Goal: Task Accomplishment & Management: Use online tool/utility

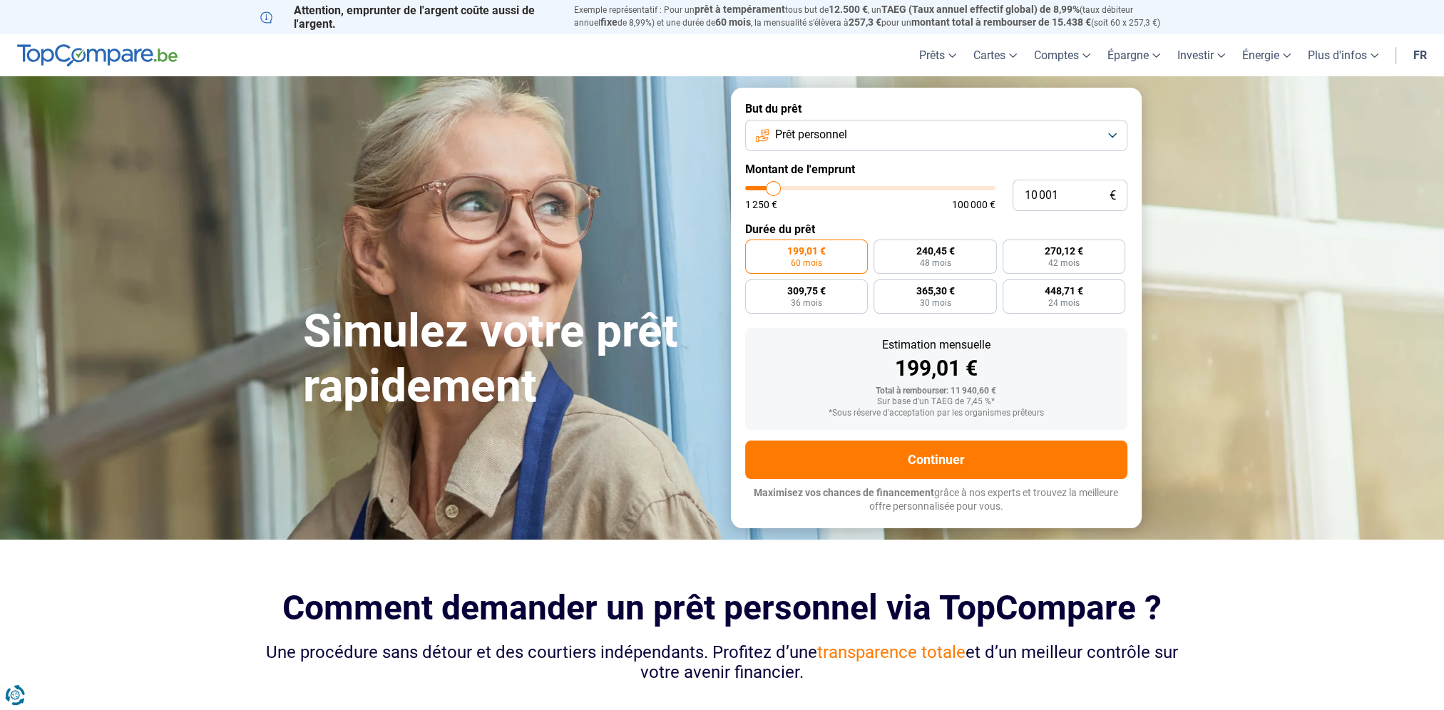
click at [1118, 138] on button "Prêt personnel" at bounding box center [936, 135] width 382 height 31
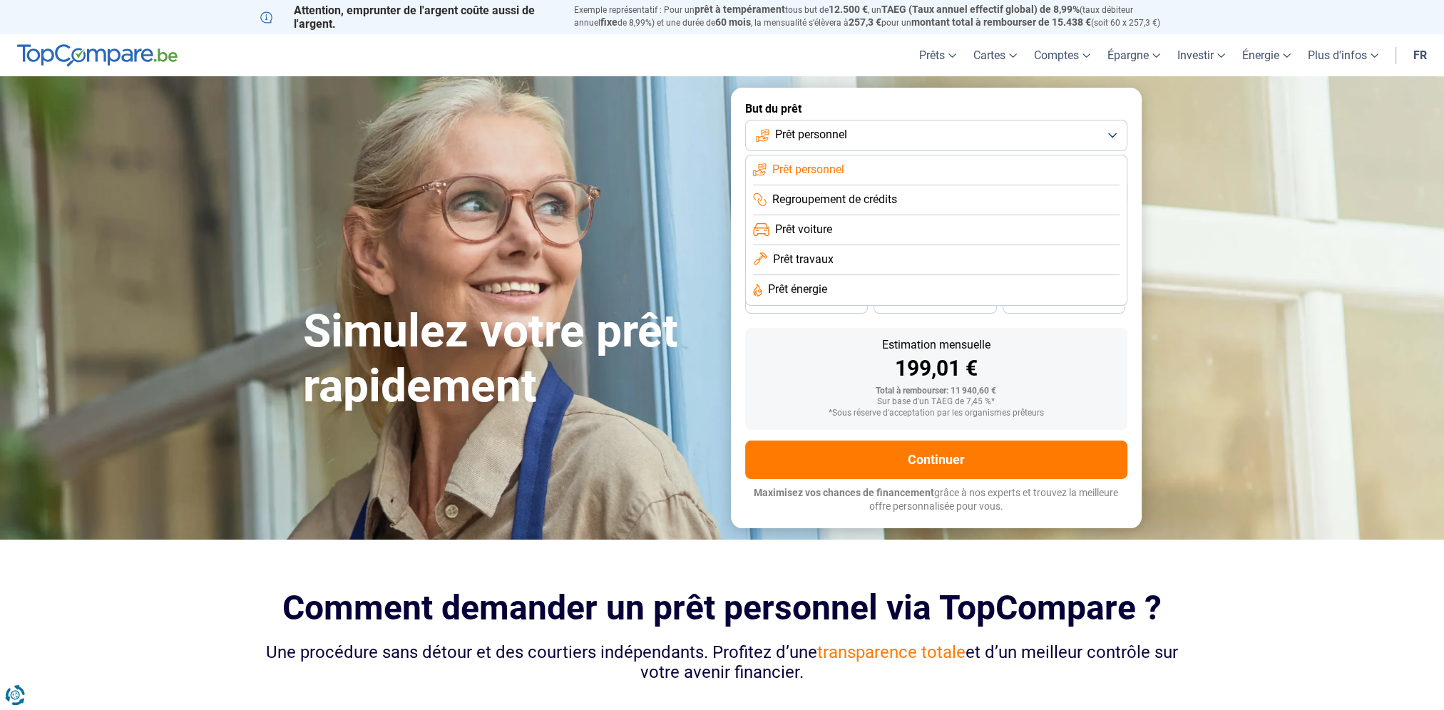
click at [802, 231] on span "Prêt voiture" at bounding box center [803, 230] width 57 height 16
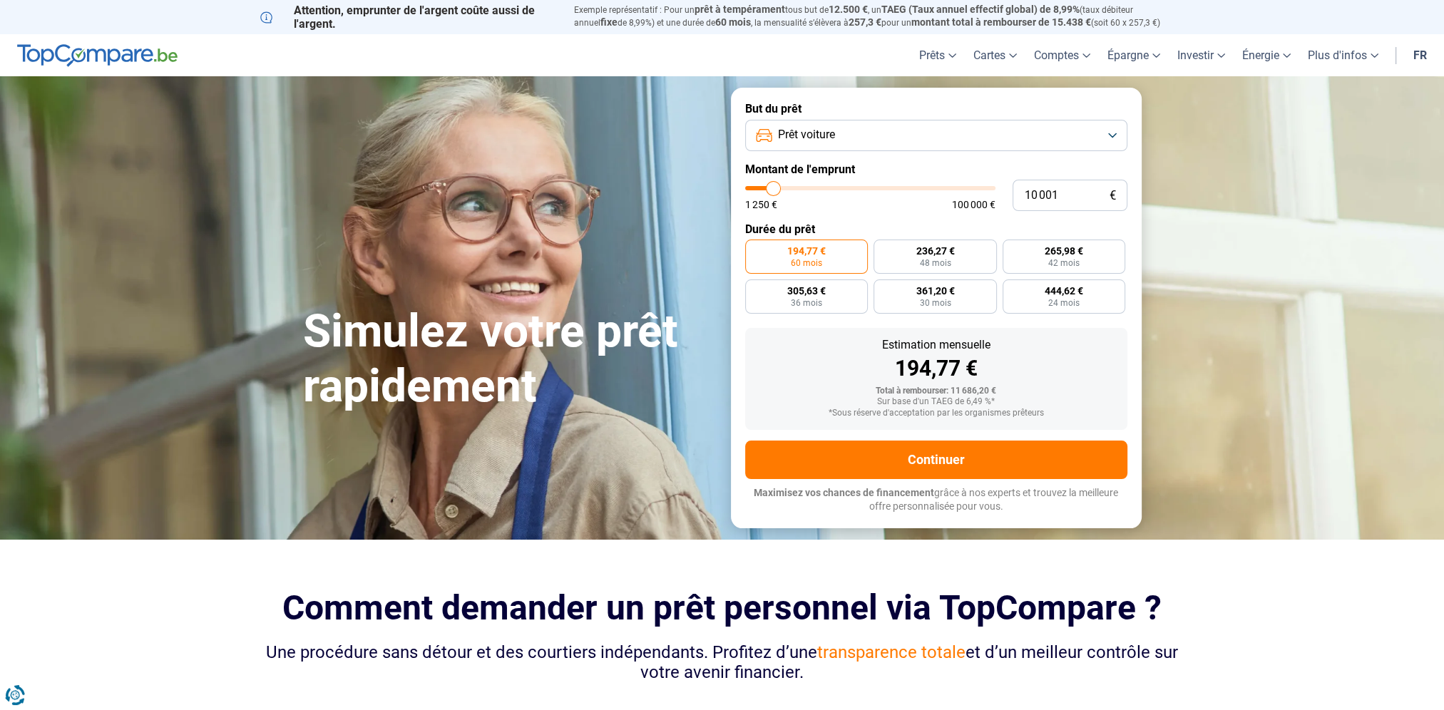
type input "12 000"
type input "12000"
type input "12 250"
type input "12250"
type input "12 500"
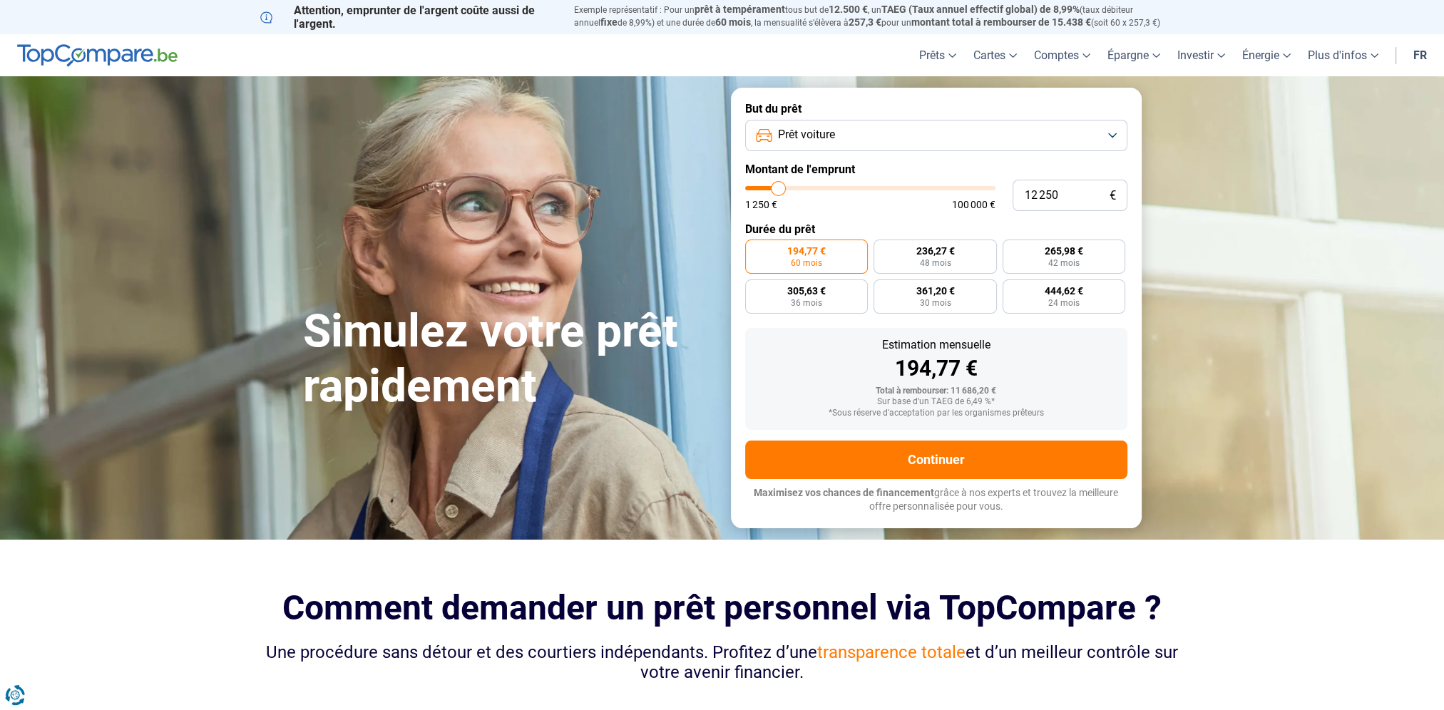
type input "12500"
type input "12 750"
type input "12750"
type input "13 000"
type input "13000"
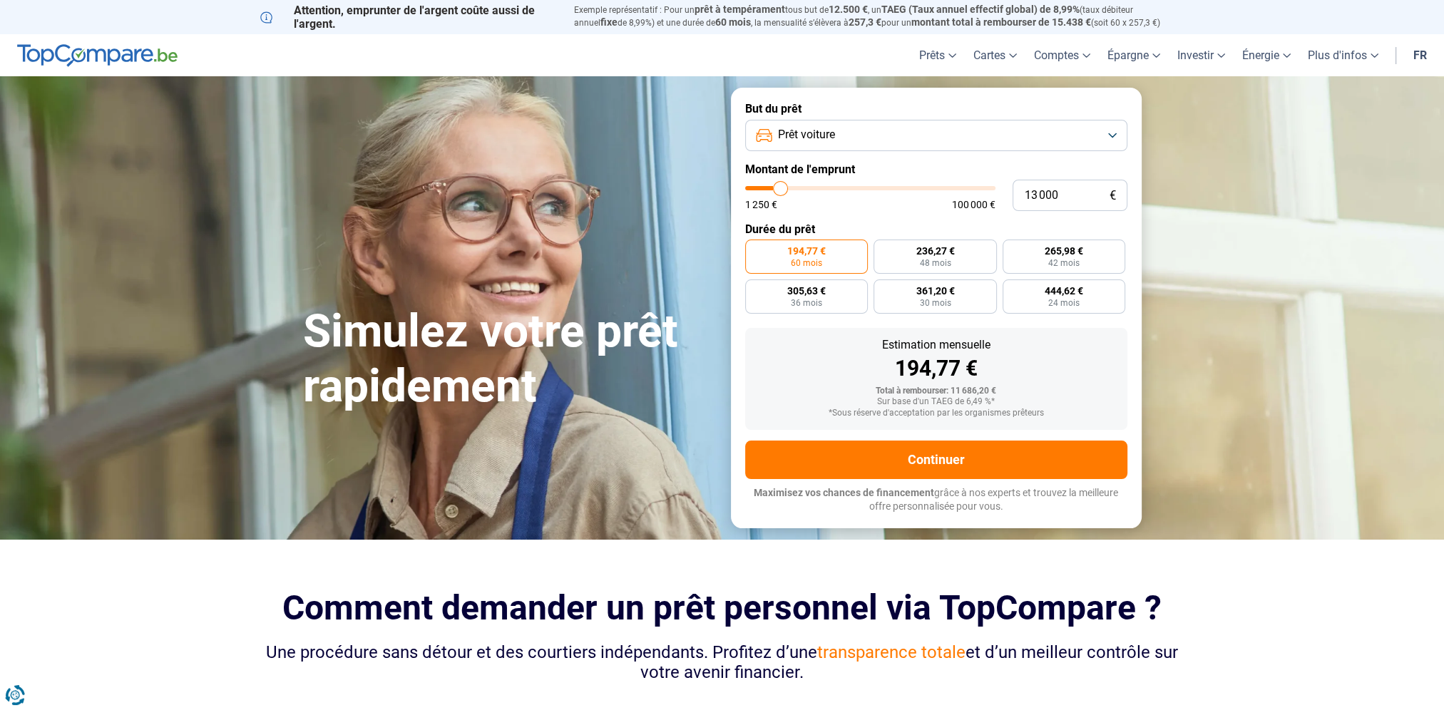
type input "13 250"
type input "13250"
type input "13 500"
type input "13500"
type input "14 000"
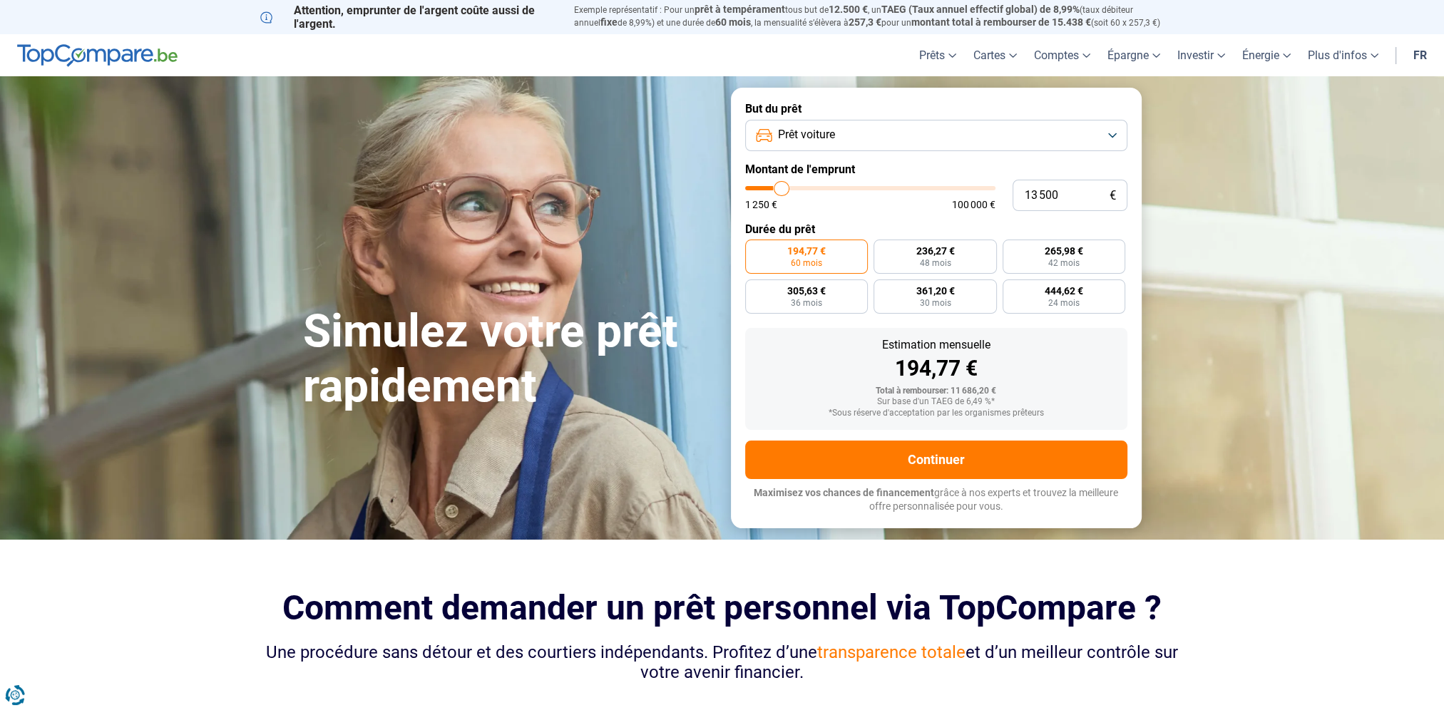
type input "14000"
type input "14 250"
type input "14250"
type input "14 750"
type input "14750"
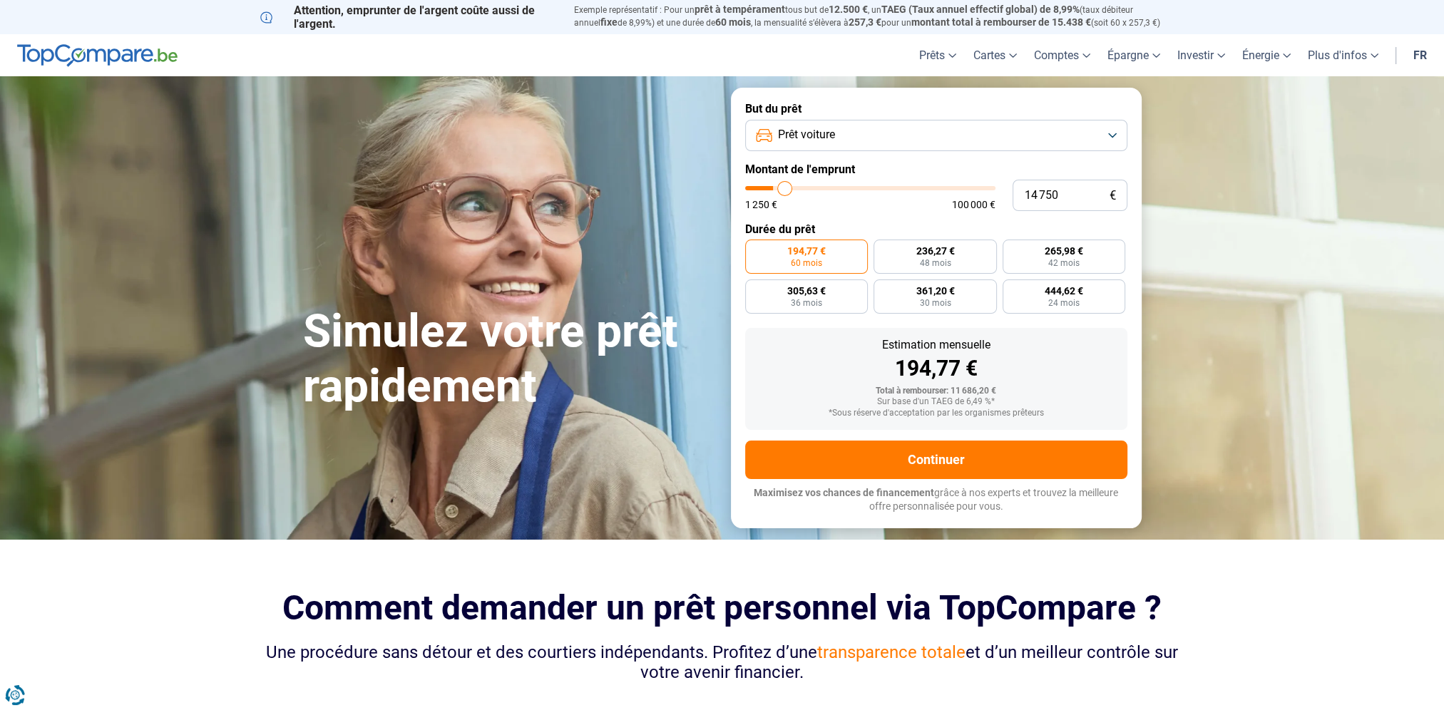
type input "15 000"
type input "15000"
type input "15 250"
type input "15250"
type input "15 750"
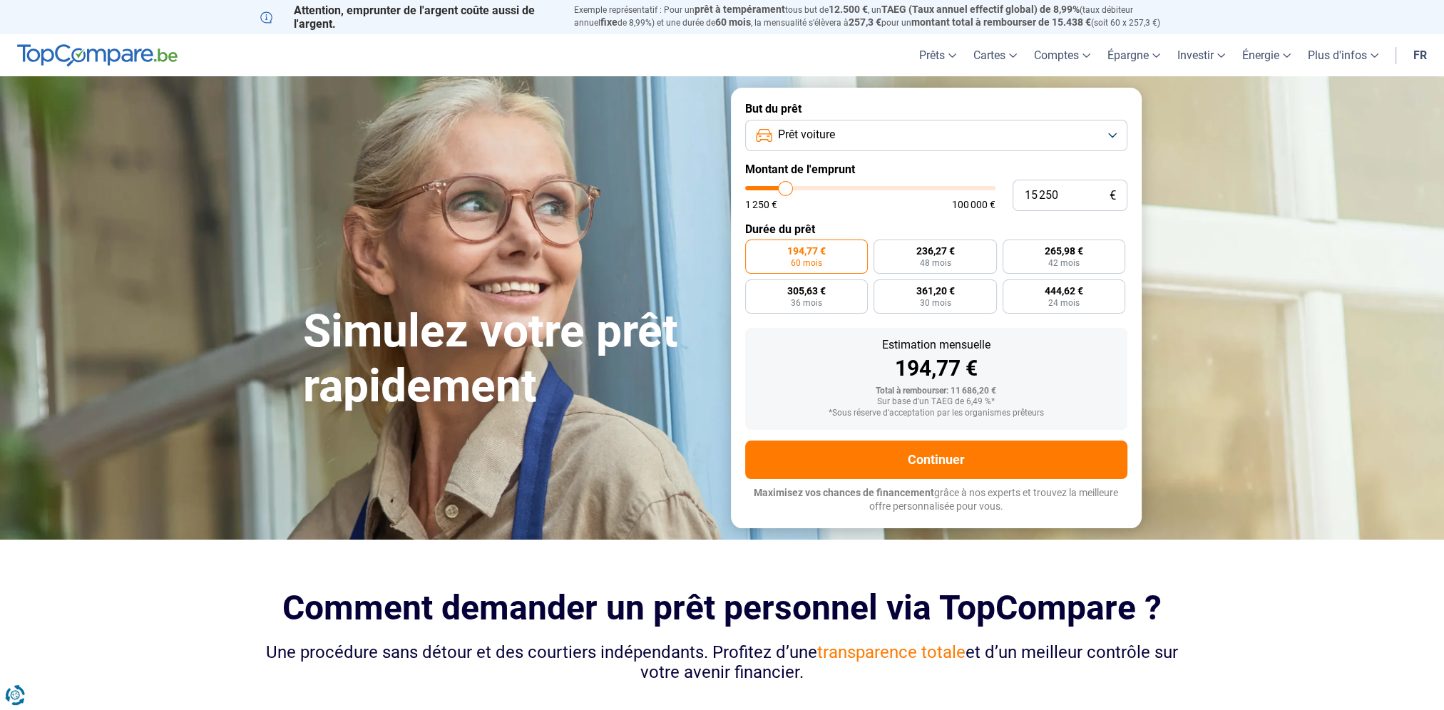
type input "15750"
type input "16 250"
type input "16250"
type input "16 750"
type input "16750"
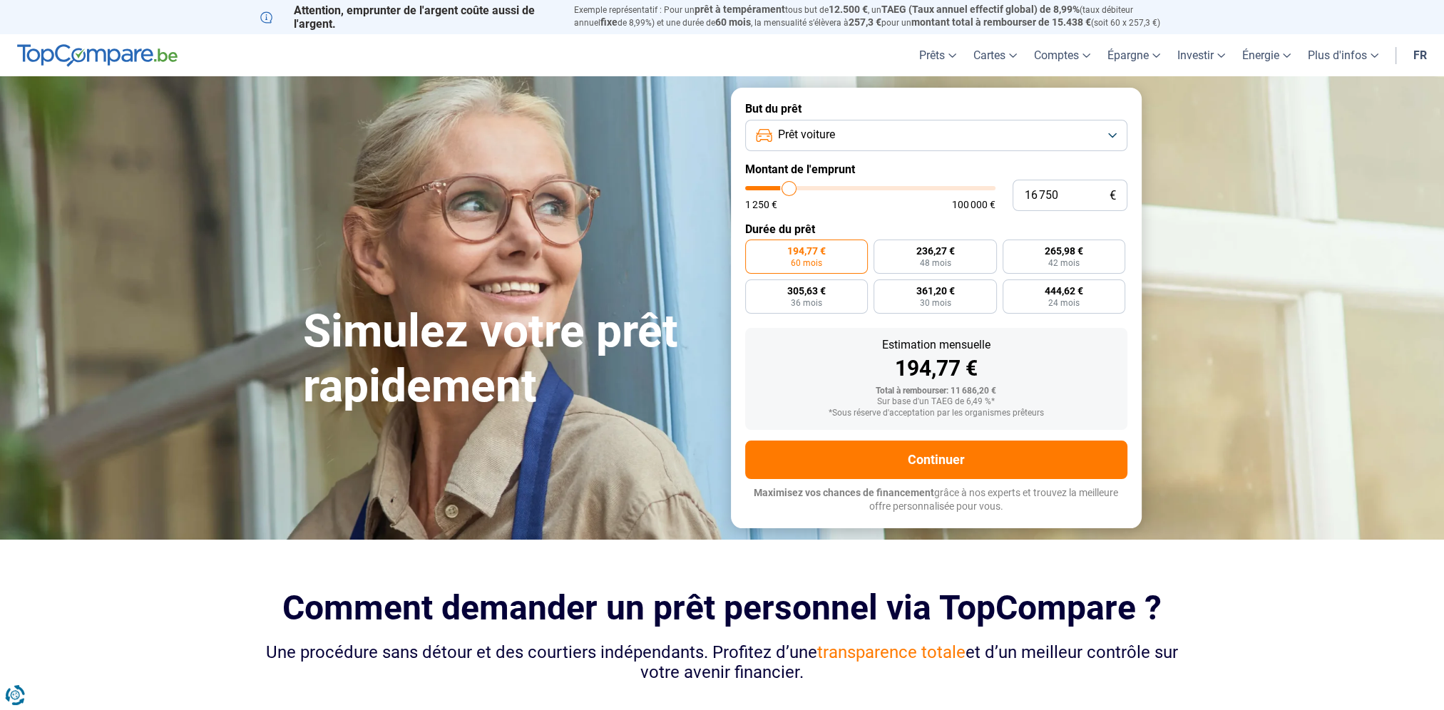
type input "17 500"
type input "17500"
type input "17 750"
type input "17750"
type input "18 000"
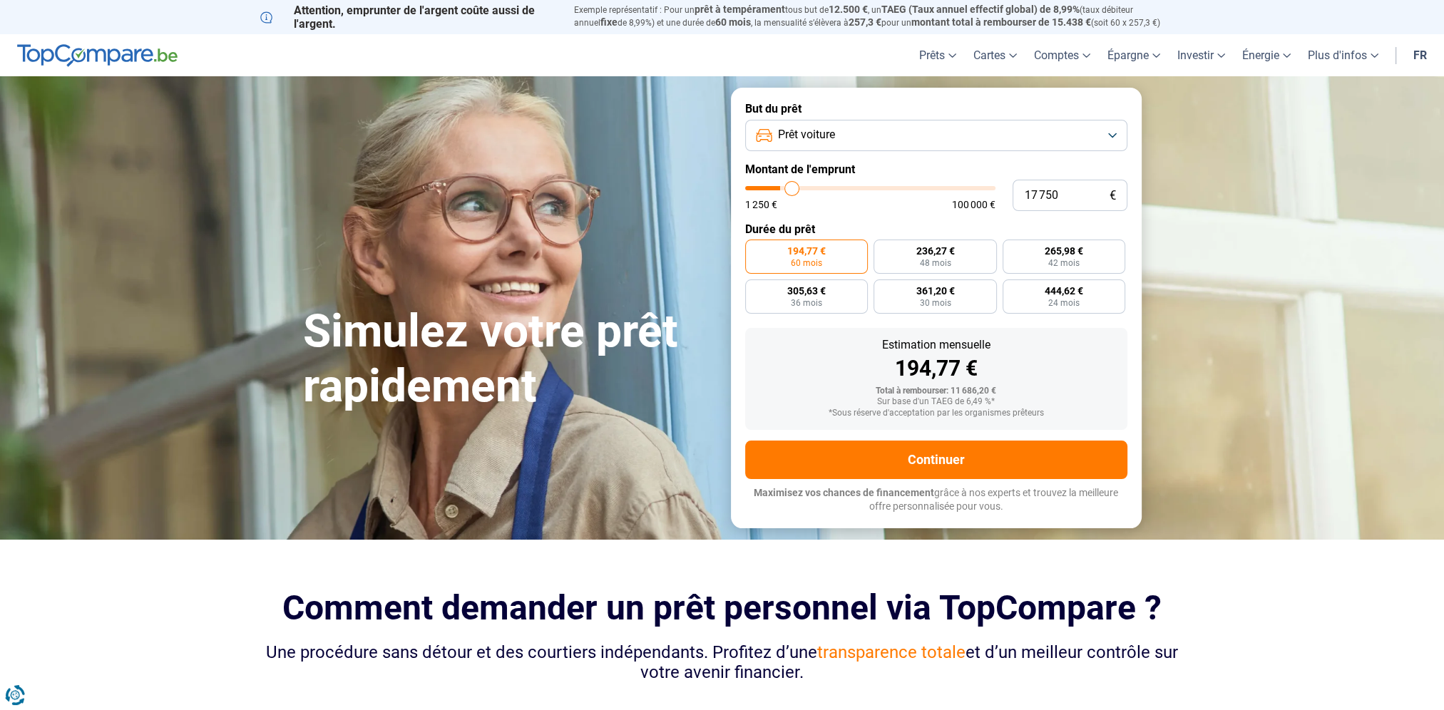
type input "18000"
type input "18 500"
type input "18500"
type input "18 750"
type input "18750"
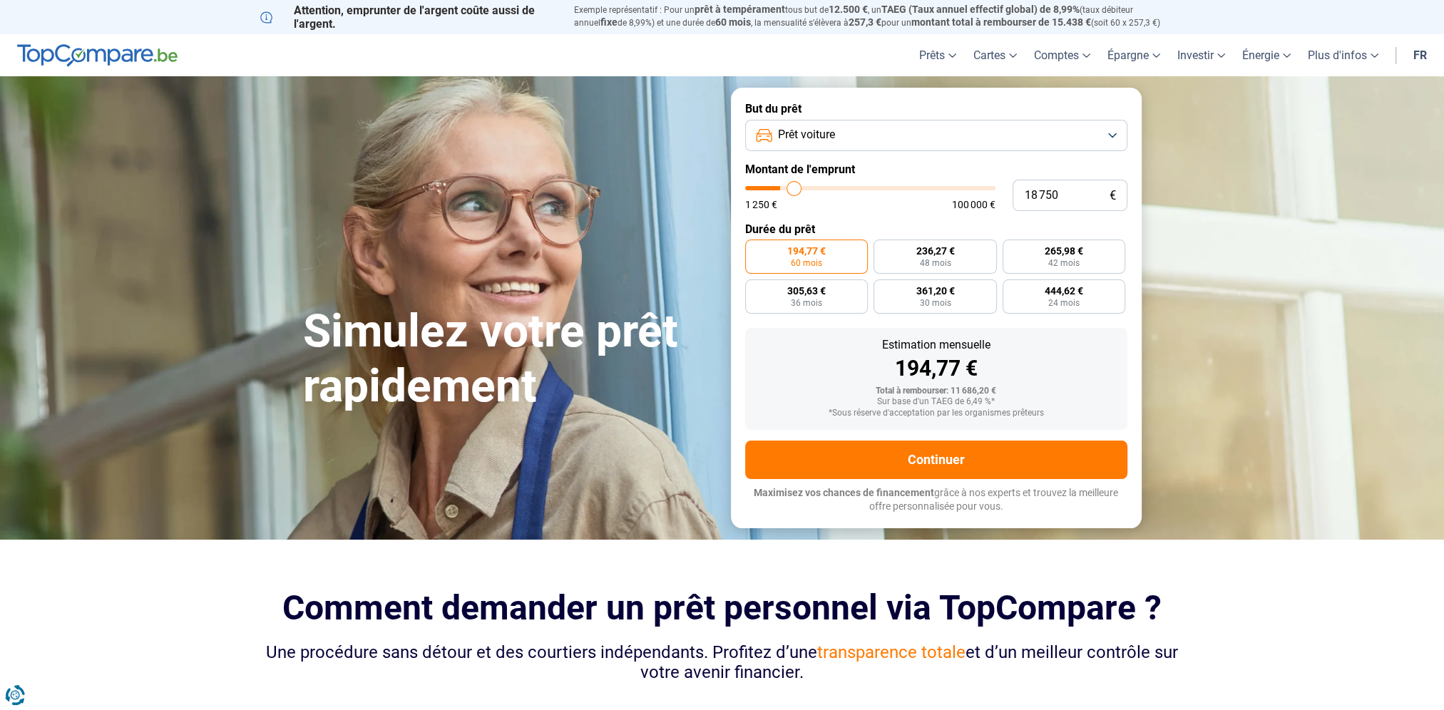
type input "19 250"
type input "19250"
type input "19 500"
type input "19500"
type input "19 750"
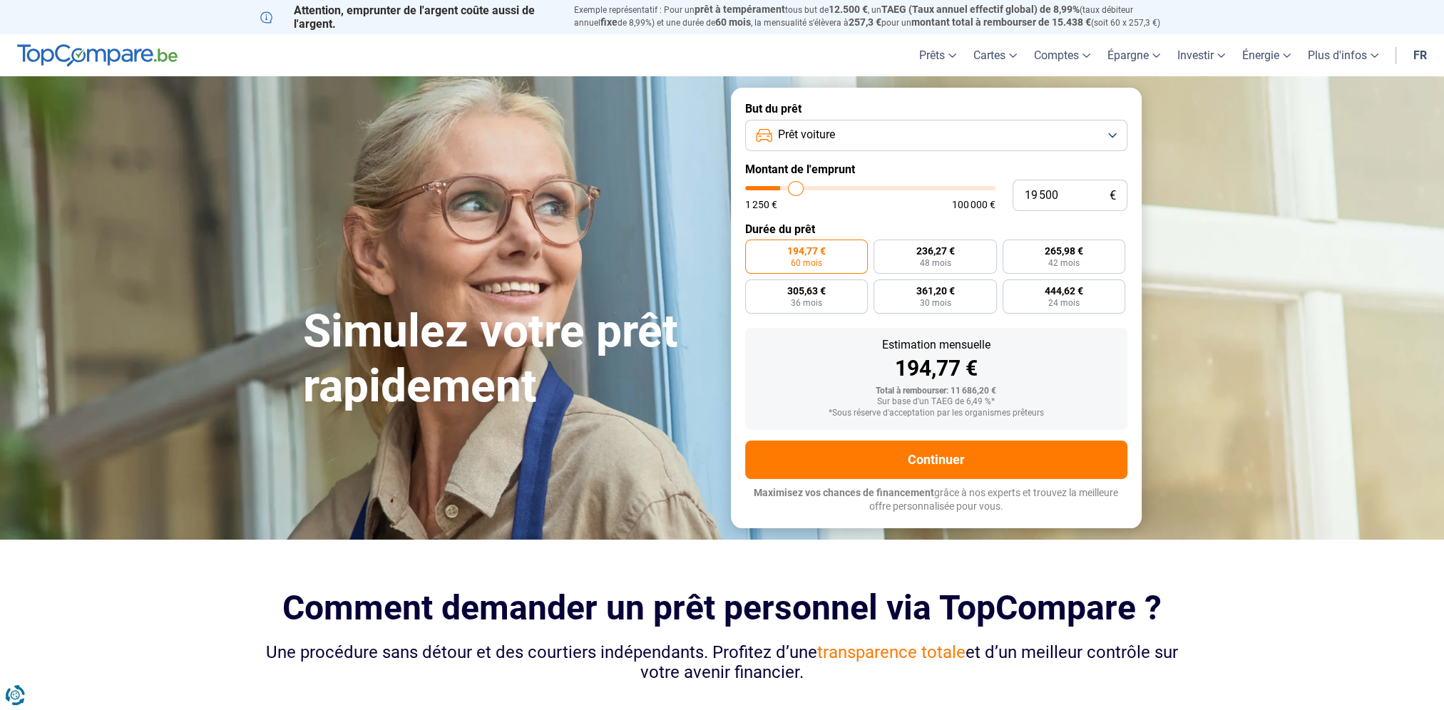
type input "19750"
type input "20 000"
type input "20000"
type input "20 250"
type input "20250"
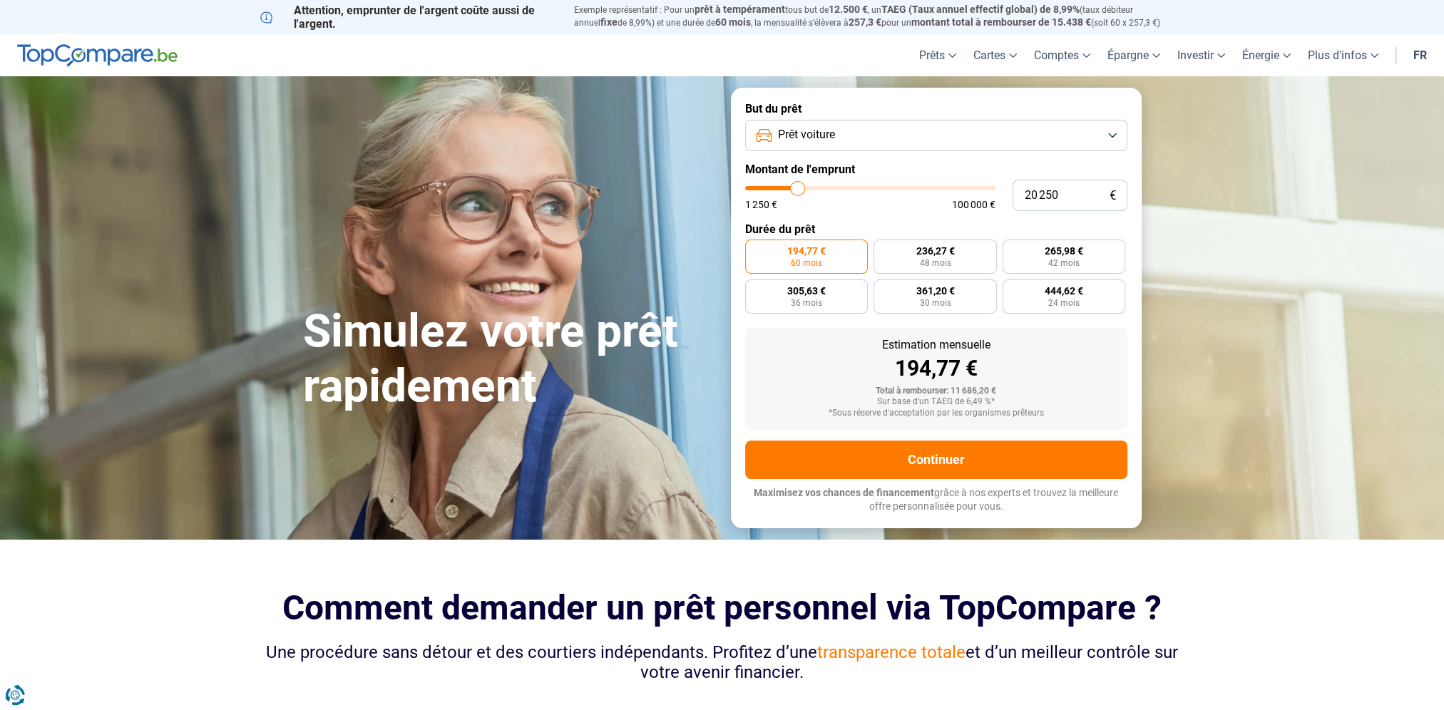
type input "20 500"
type input "20500"
type input "20 750"
type input "20750"
type input "21 000"
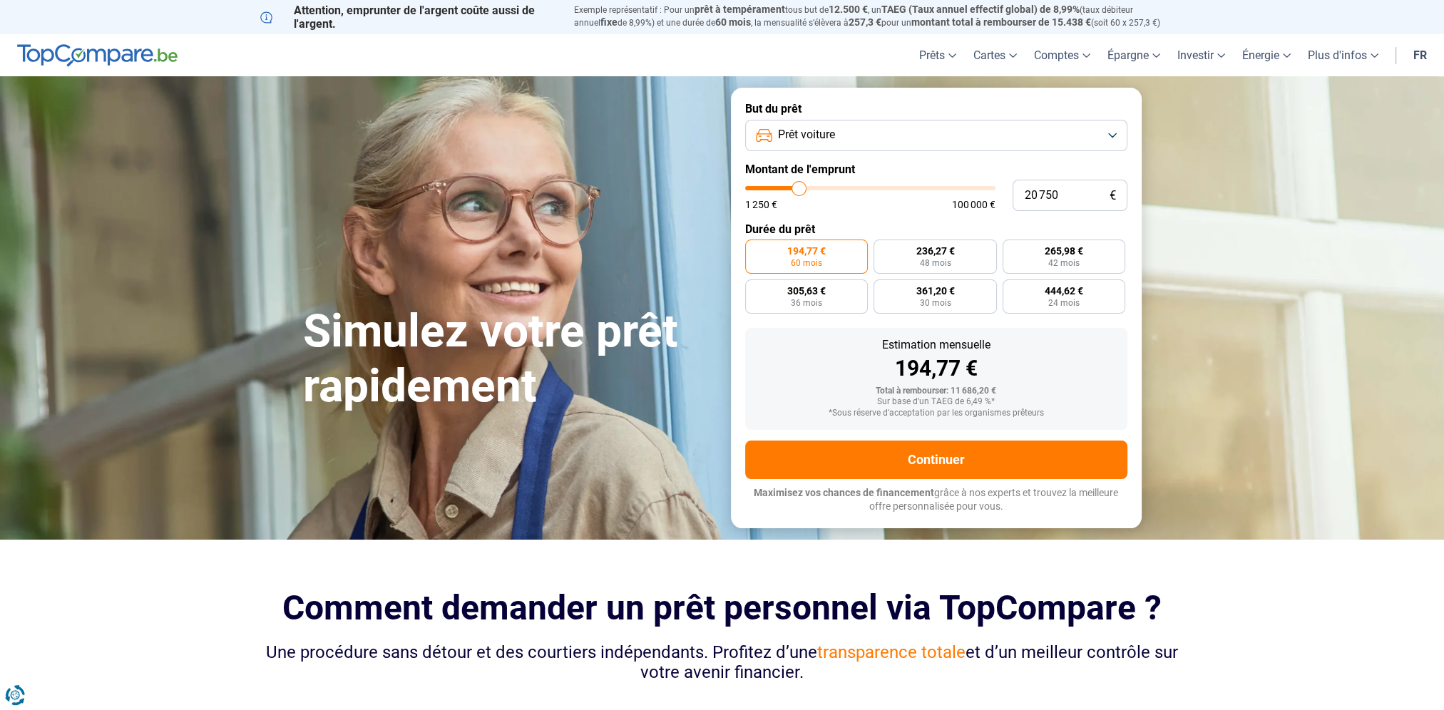
type input "21000"
type input "21 250"
type input "21250"
type input "21 500"
type input "21500"
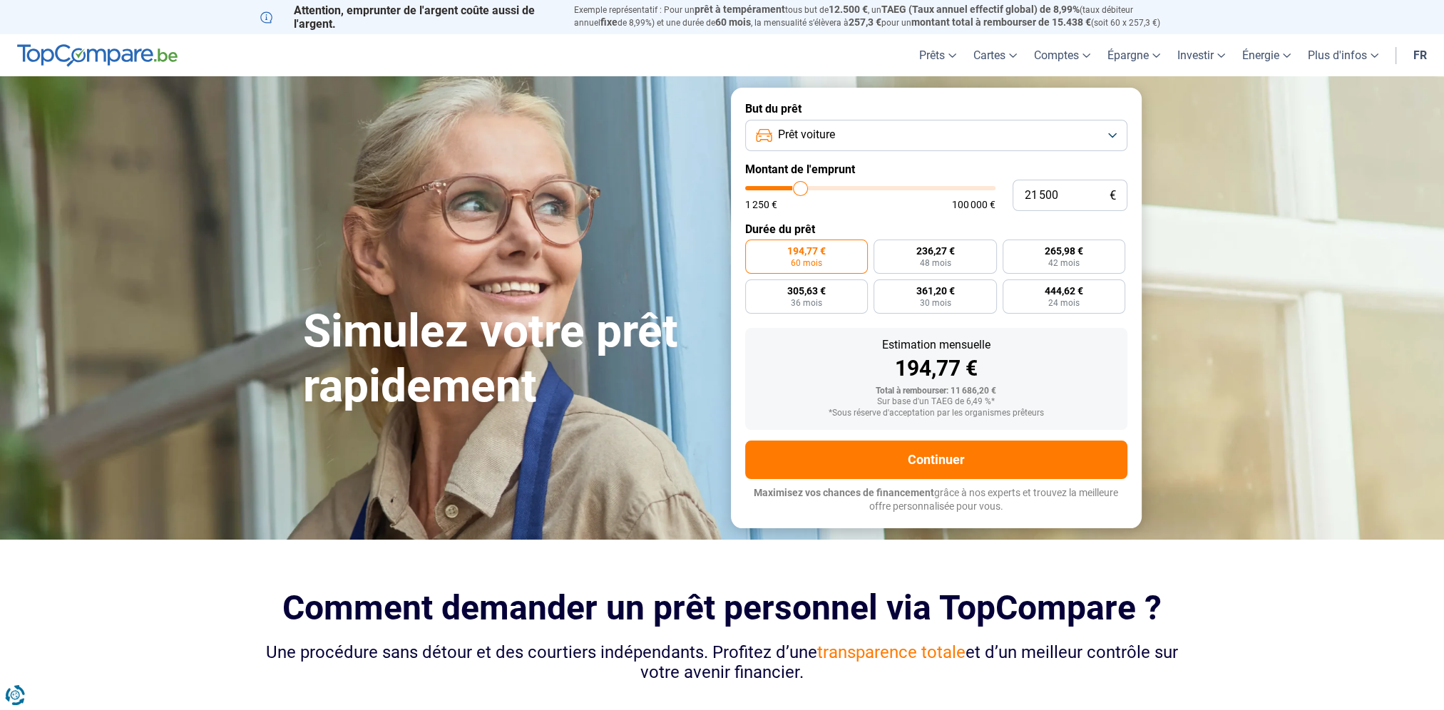
type input "21 750"
type input "21750"
type input "22 250"
type input "22250"
type input "22 500"
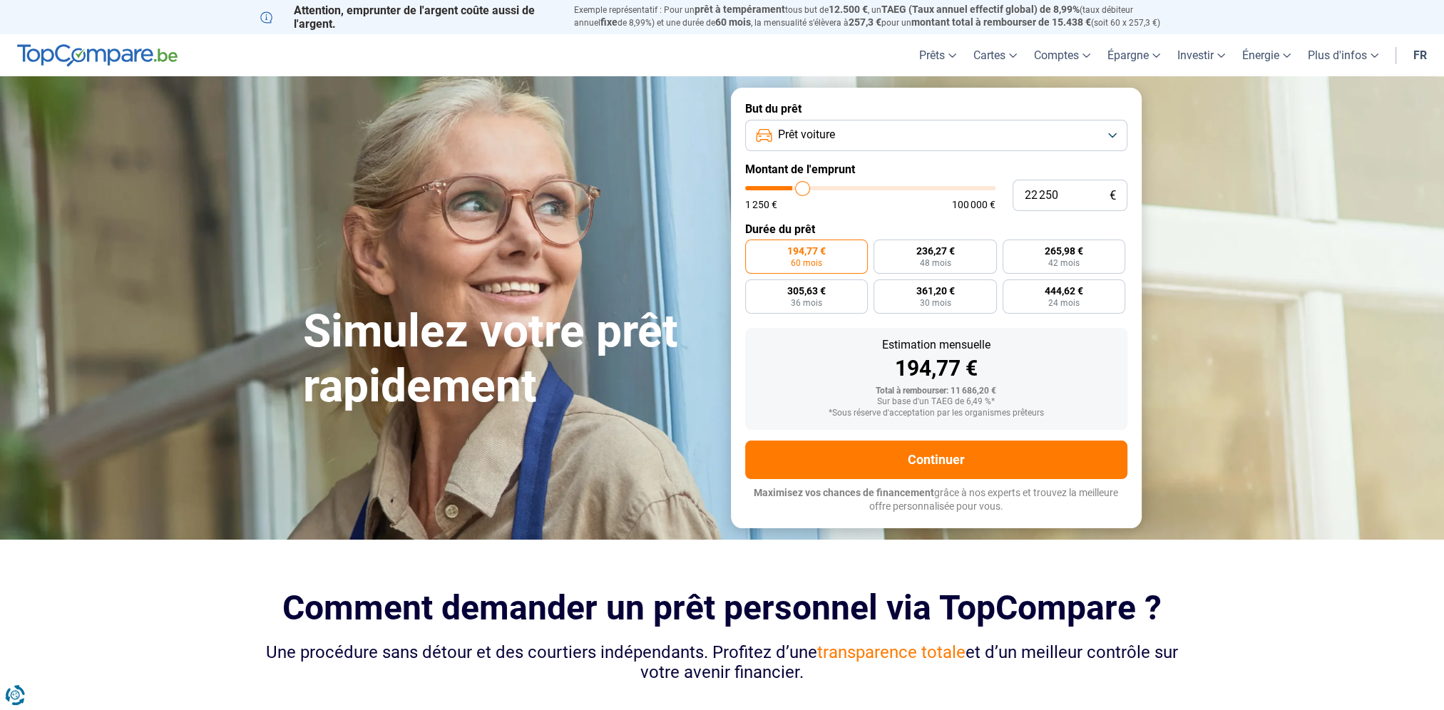
type input "22500"
type input "22 750"
type input "22750"
type input "23 000"
type input "23000"
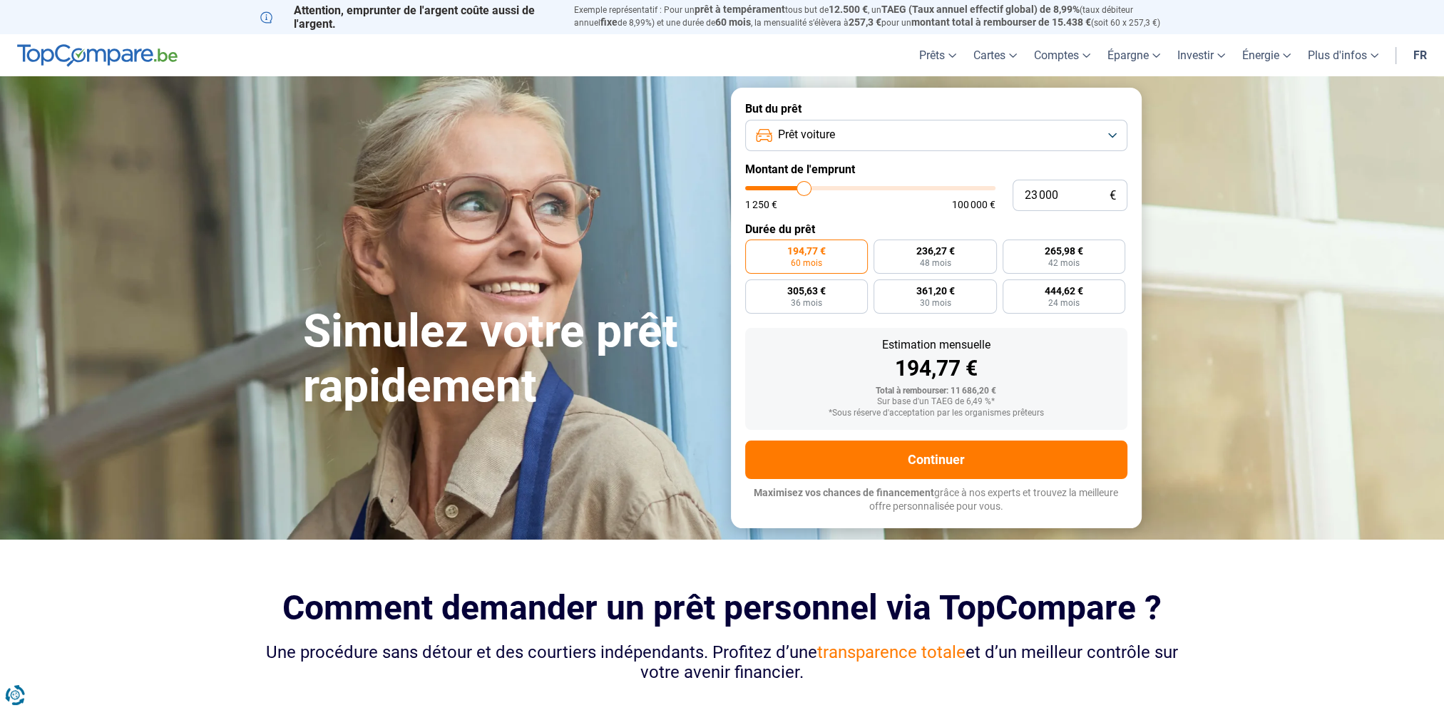
type input "23 250"
type input "23250"
type input "23 500"
type input "23500"
type input "23 750"
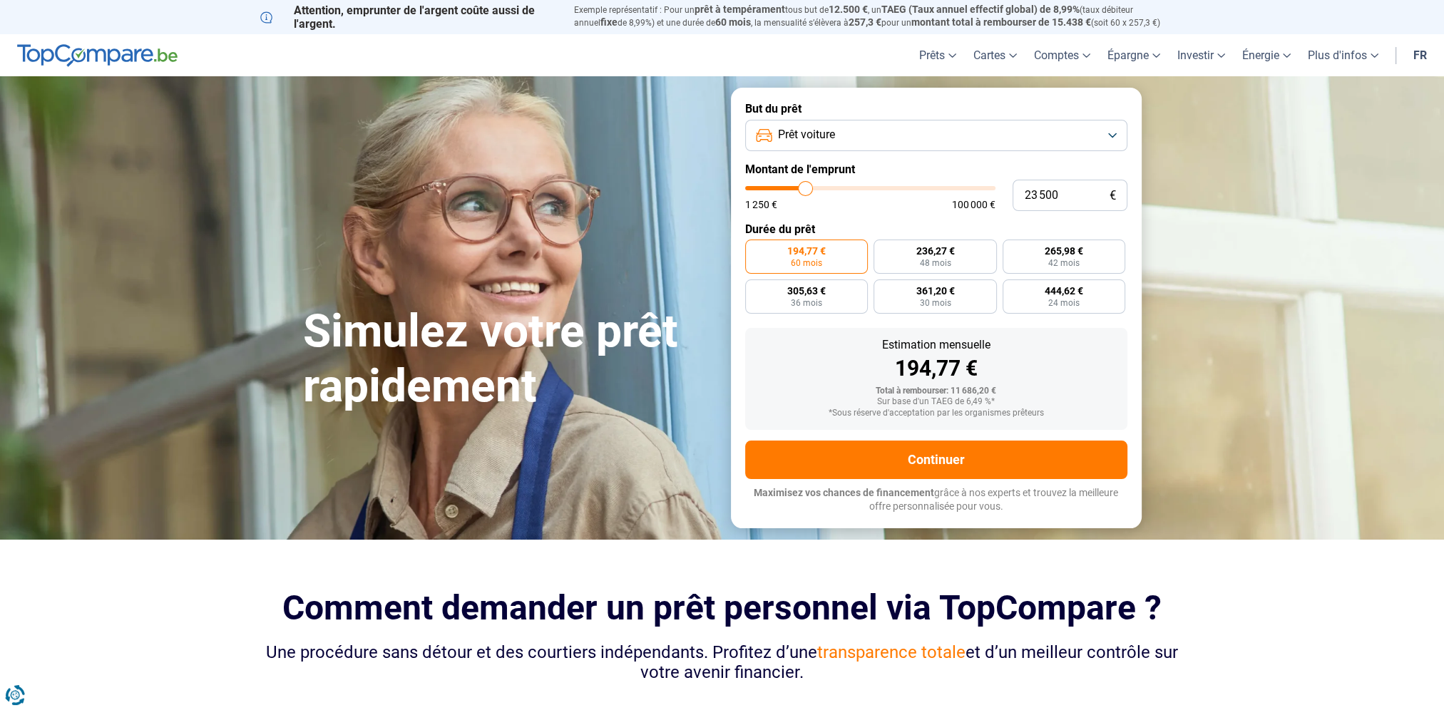
type input "23750"
type input "24 000"
type input "24000"
type input "24 250"
type input "24250"
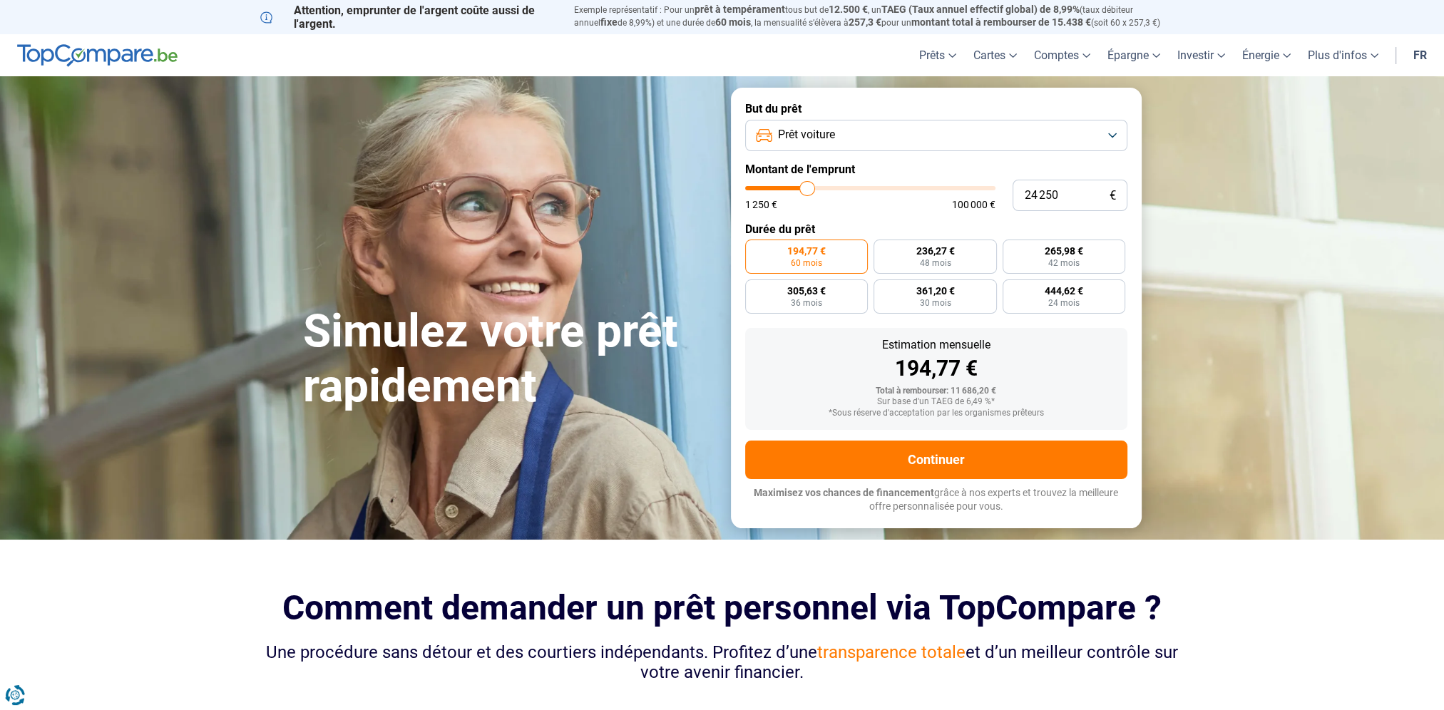
type input "23 750"
type input "23750"
type input "23 250"
type input "23250"
type input "22 750"
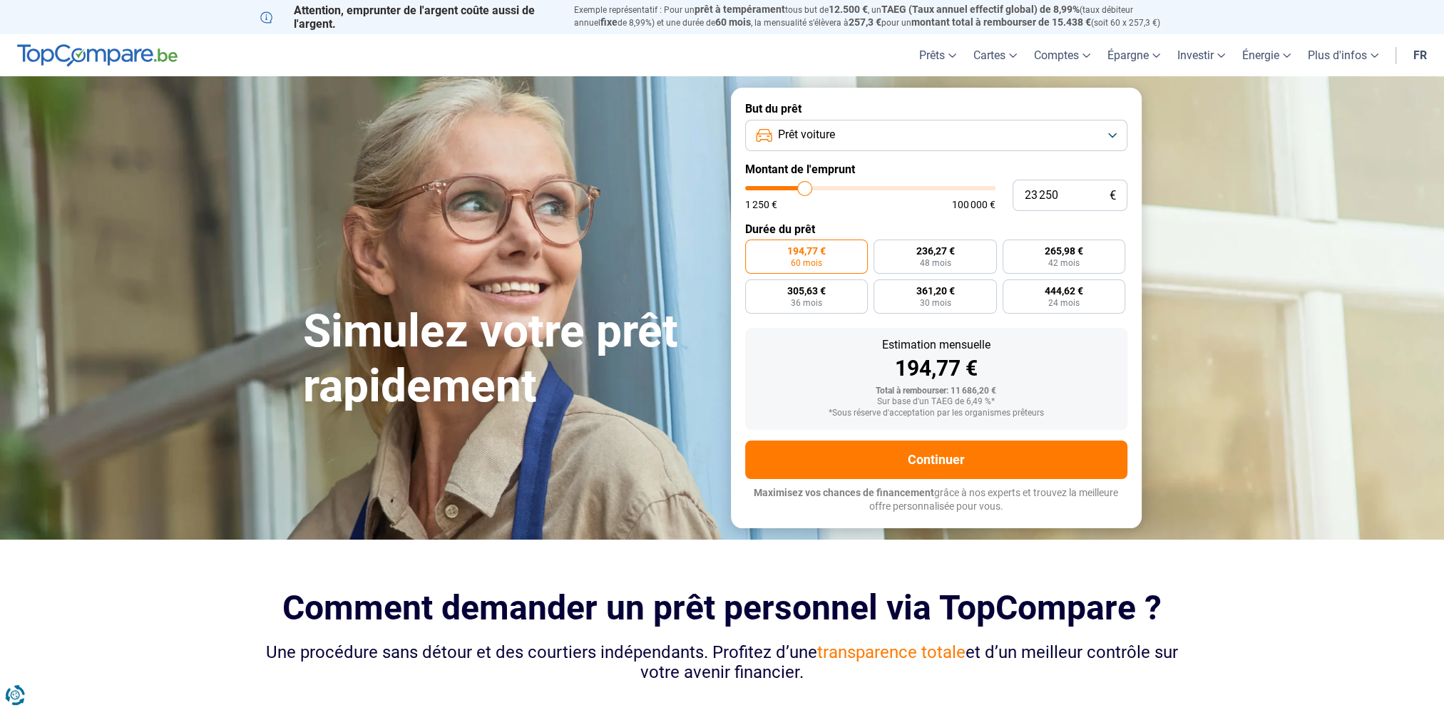
type input "22750"
type input "22 000"
type input "22000"
type input "21 000"
type input "21000"
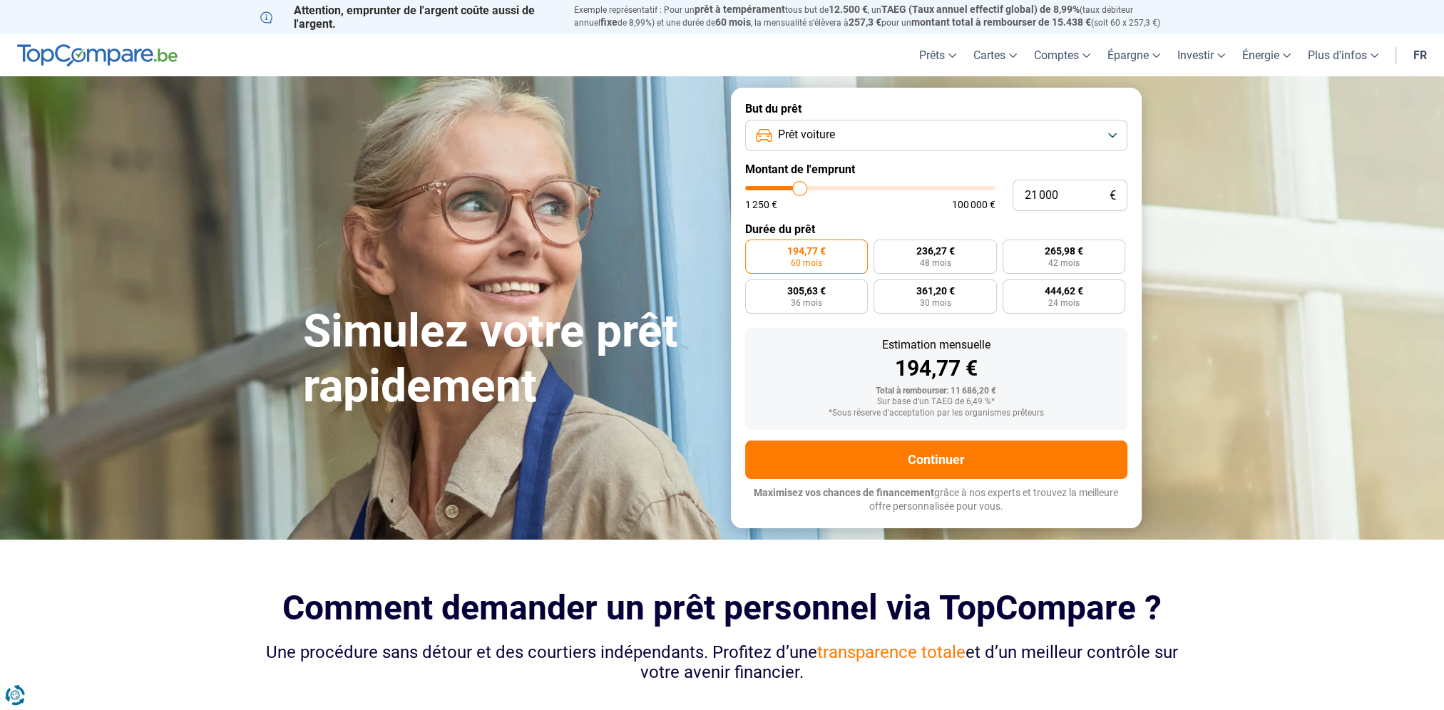
type input "20 250"
type input "20250"
type input "19 250"
type input "19250"
type input "18 500"
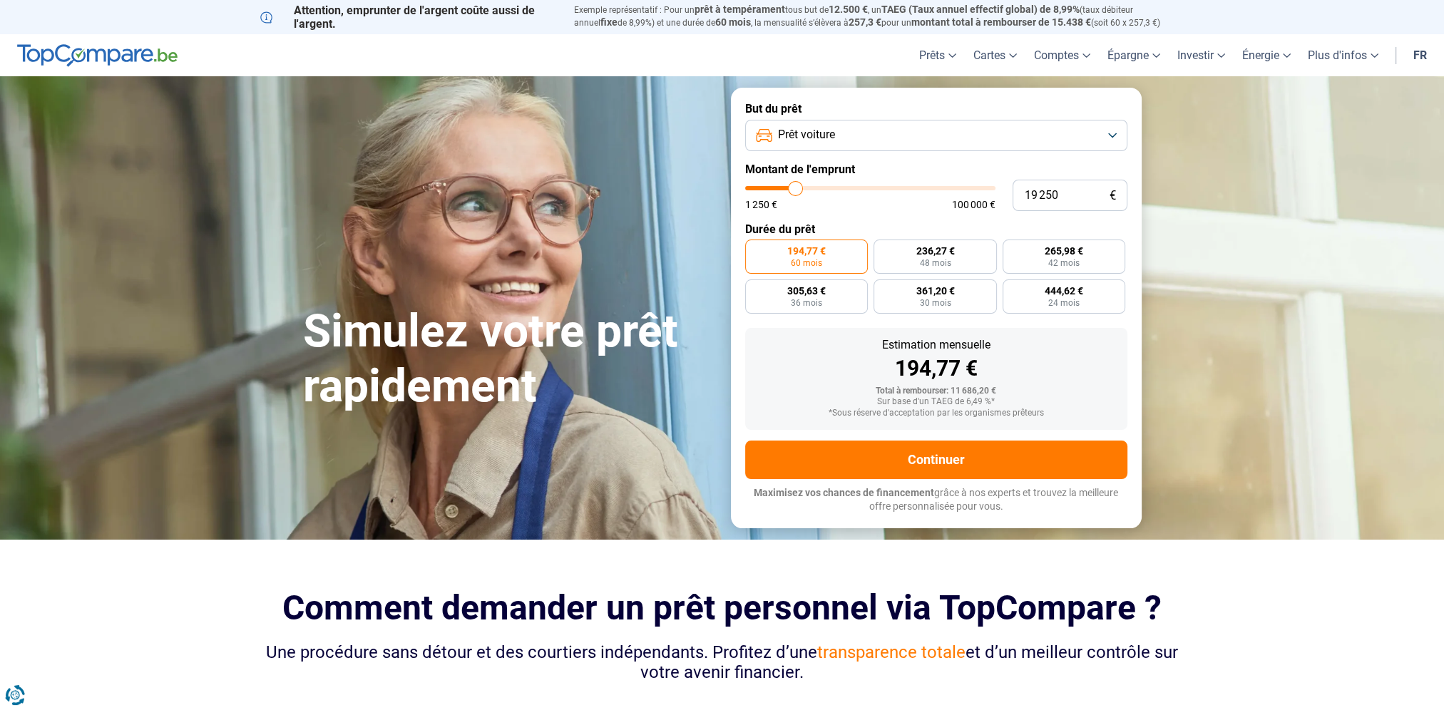
type input "18500"
type input "17 500"
type input "17500"
type input "16 500"
type input "16500"
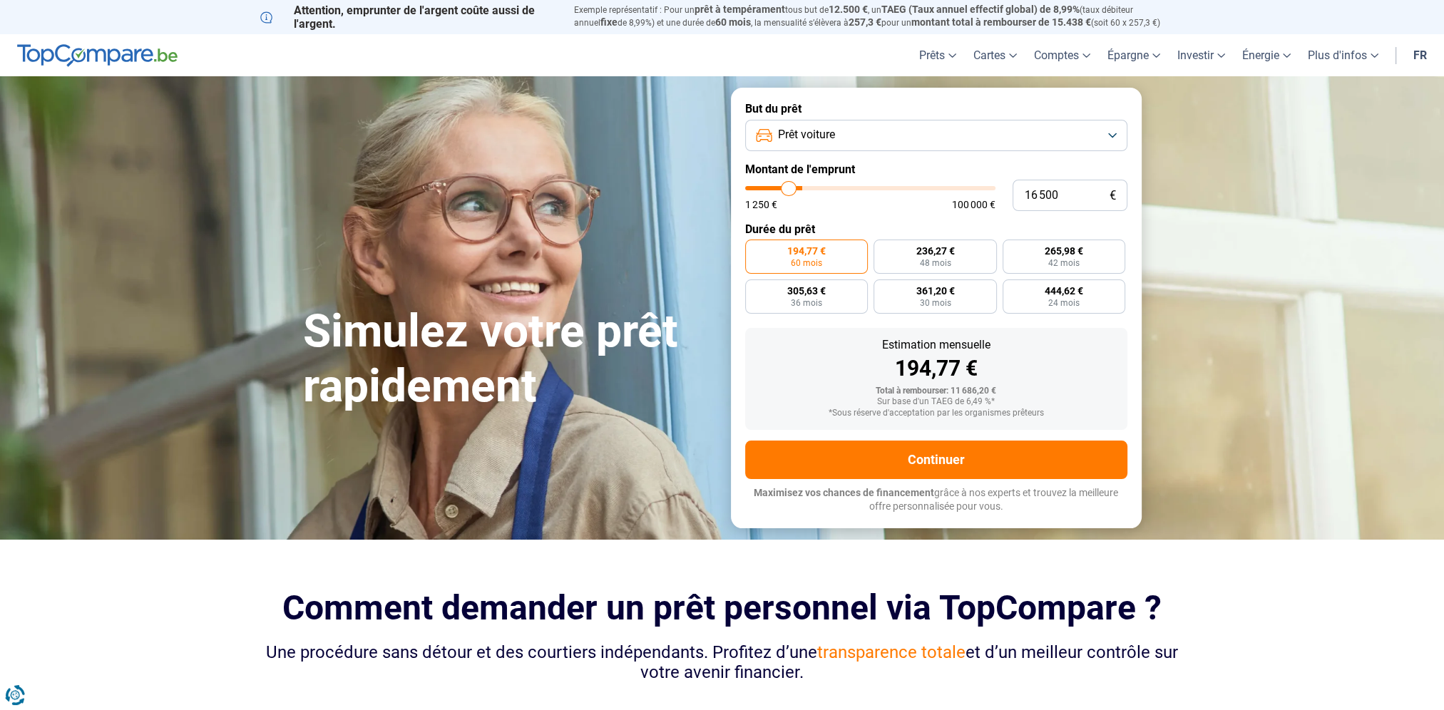
type input "15 500"
type input "15500"
type input "15 000"
type input "15000"
type input "14 500"
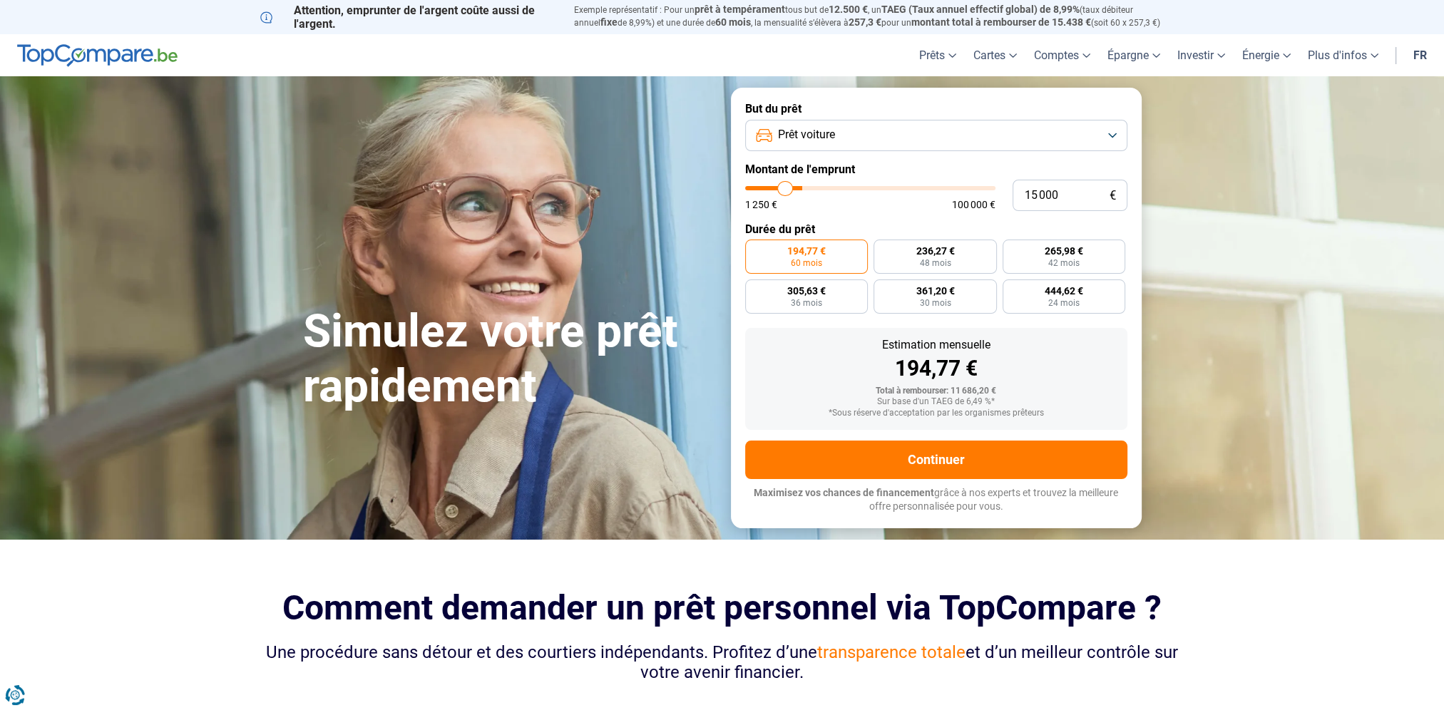
type input "14500"
type input "14 250"
type input "14250"
type input "14 000"
type input "14000"
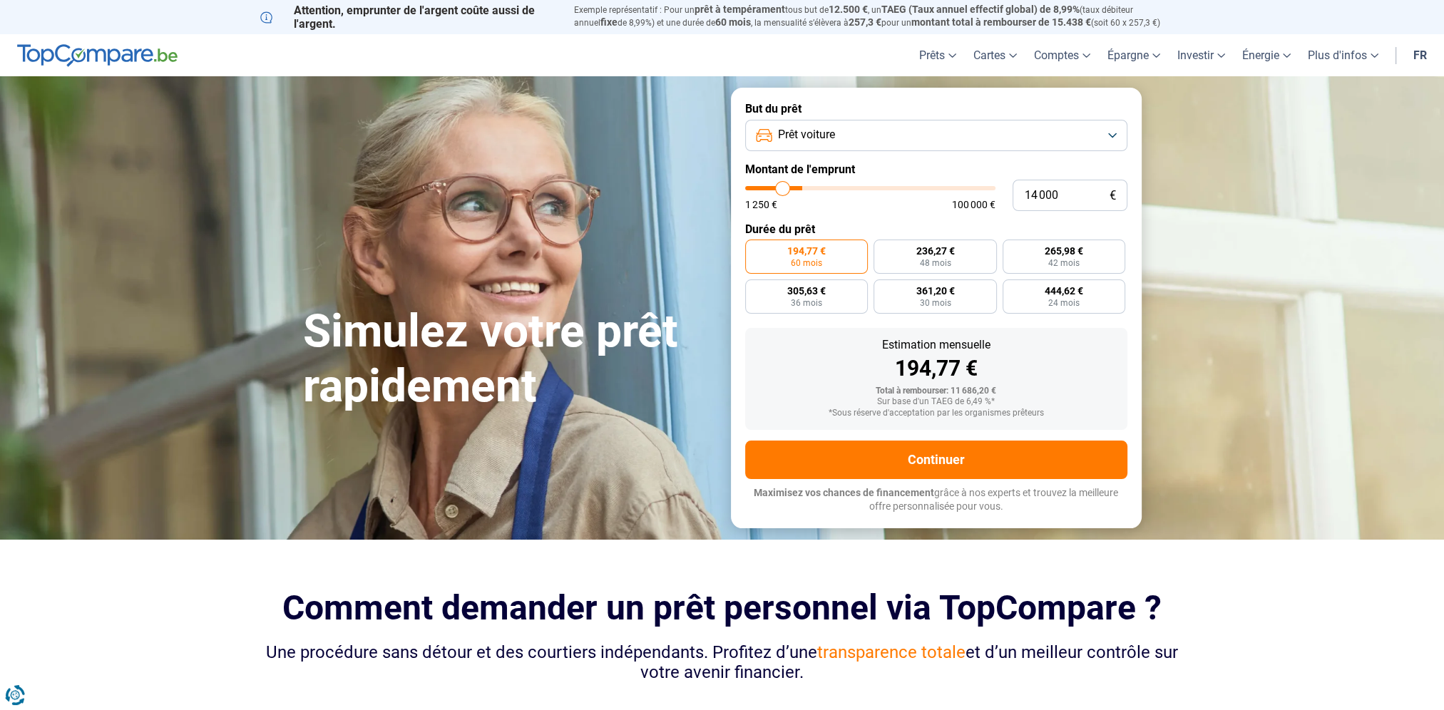
type input "13 750"
type input "13750"
type input "13 500"
type input "13500"
type input "13 250"
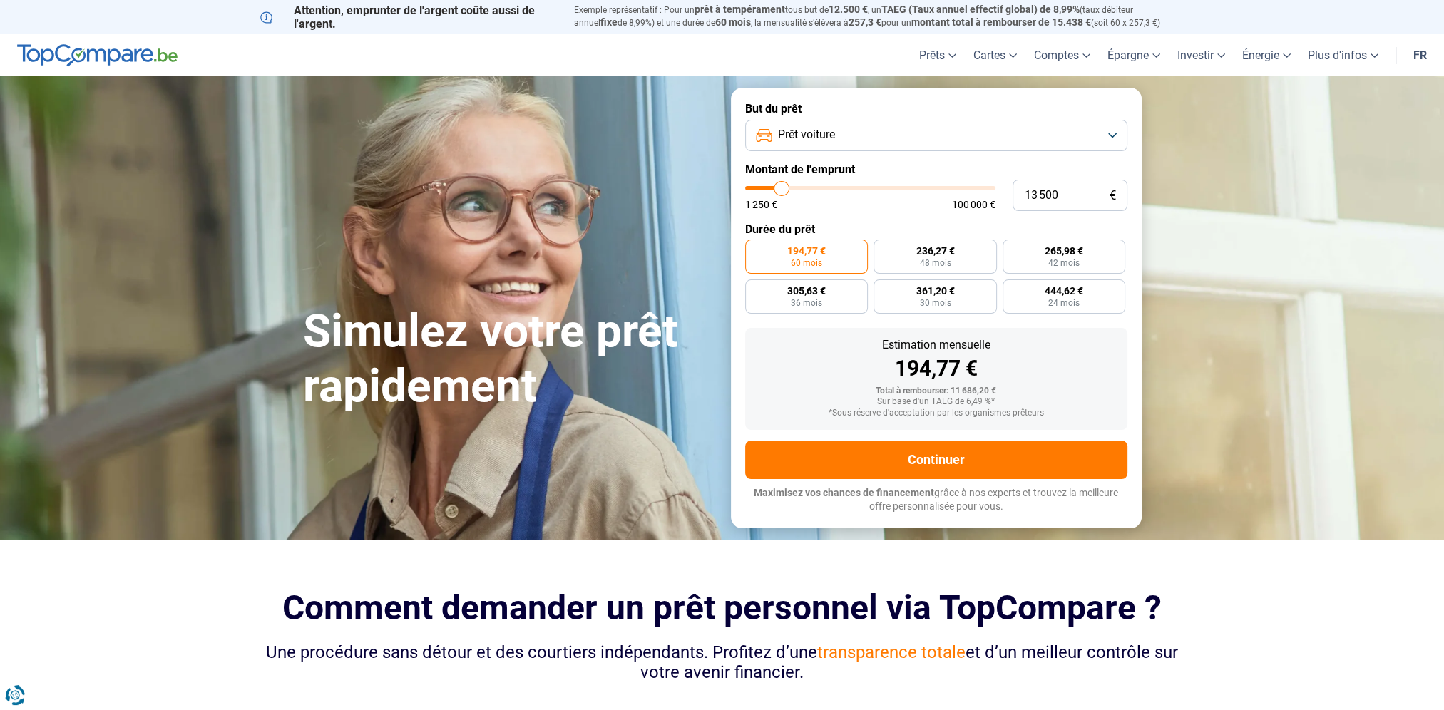
type input "13250"
type input "13 000"
type input "13000"
type input "12 750"
type input "12750"
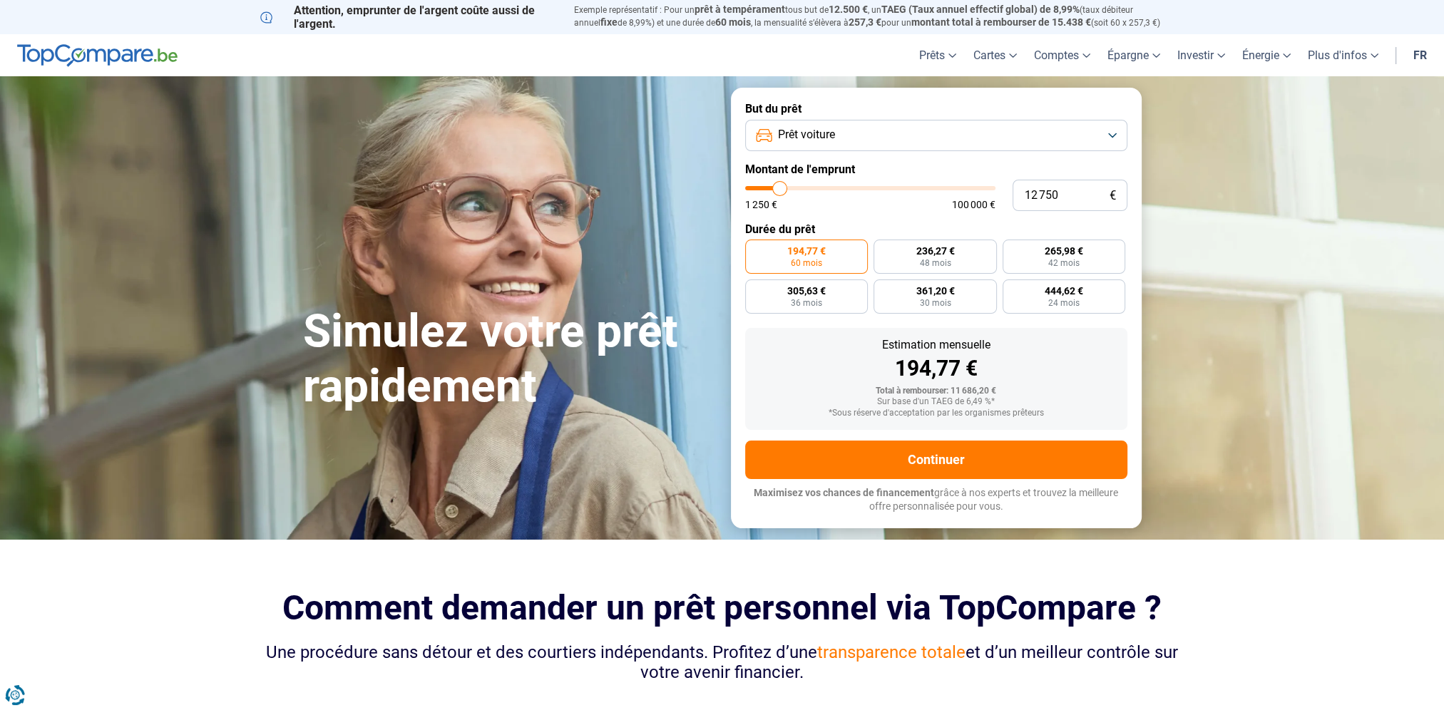
type input "12 500"
type input "12500"
type input "12 250"
type input "12250"
type input "12 000"
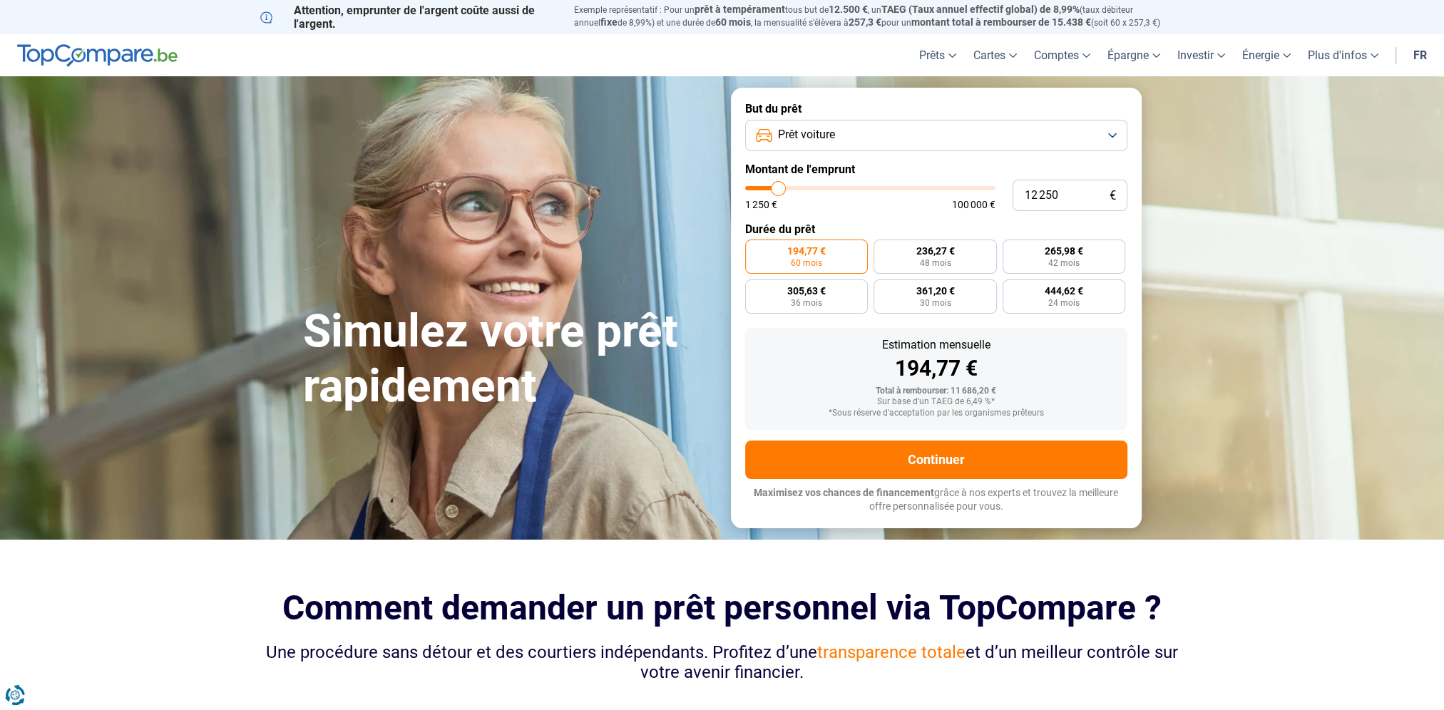
type input "12000"
type input "11 750"
type input "11750"
type input "11 250"
type input "11250"
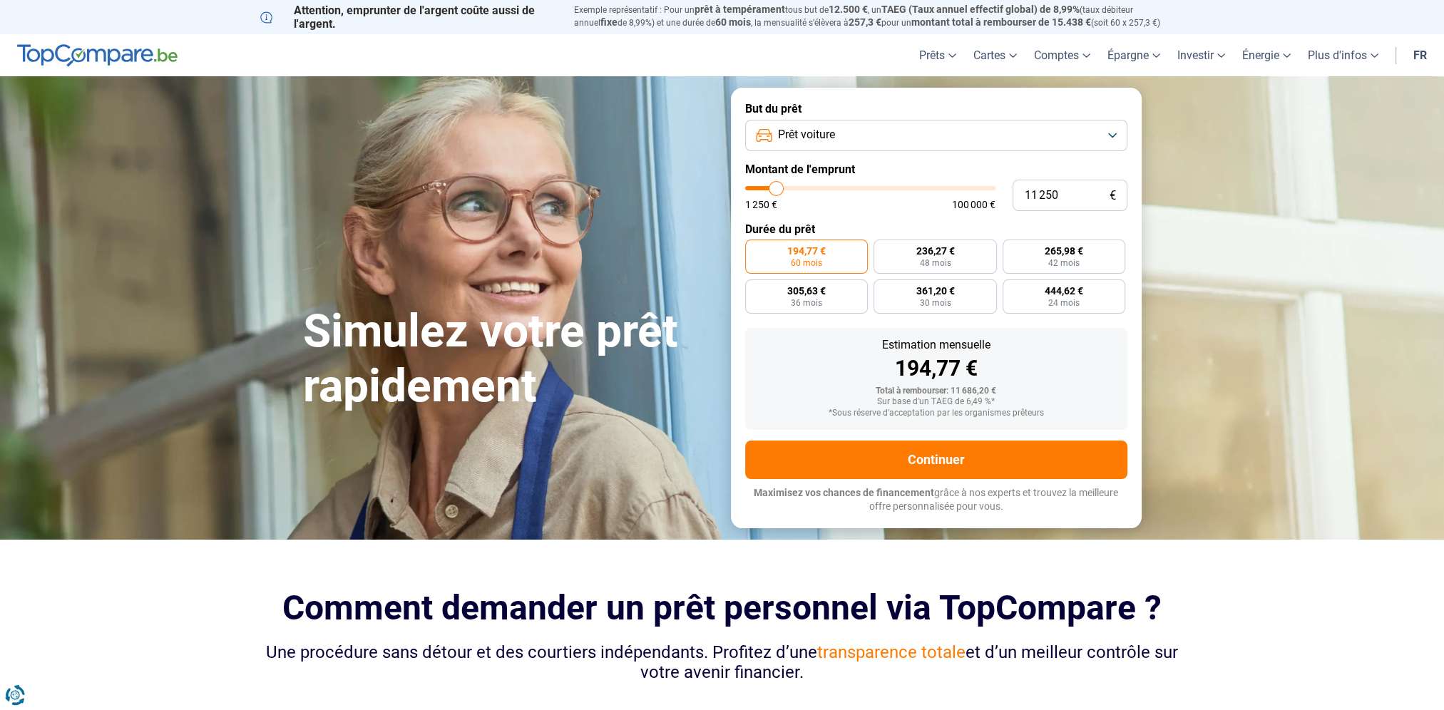
type input "11 000"
type input "11000"
type input "10 750"
type input "10750"
type input "10 250"
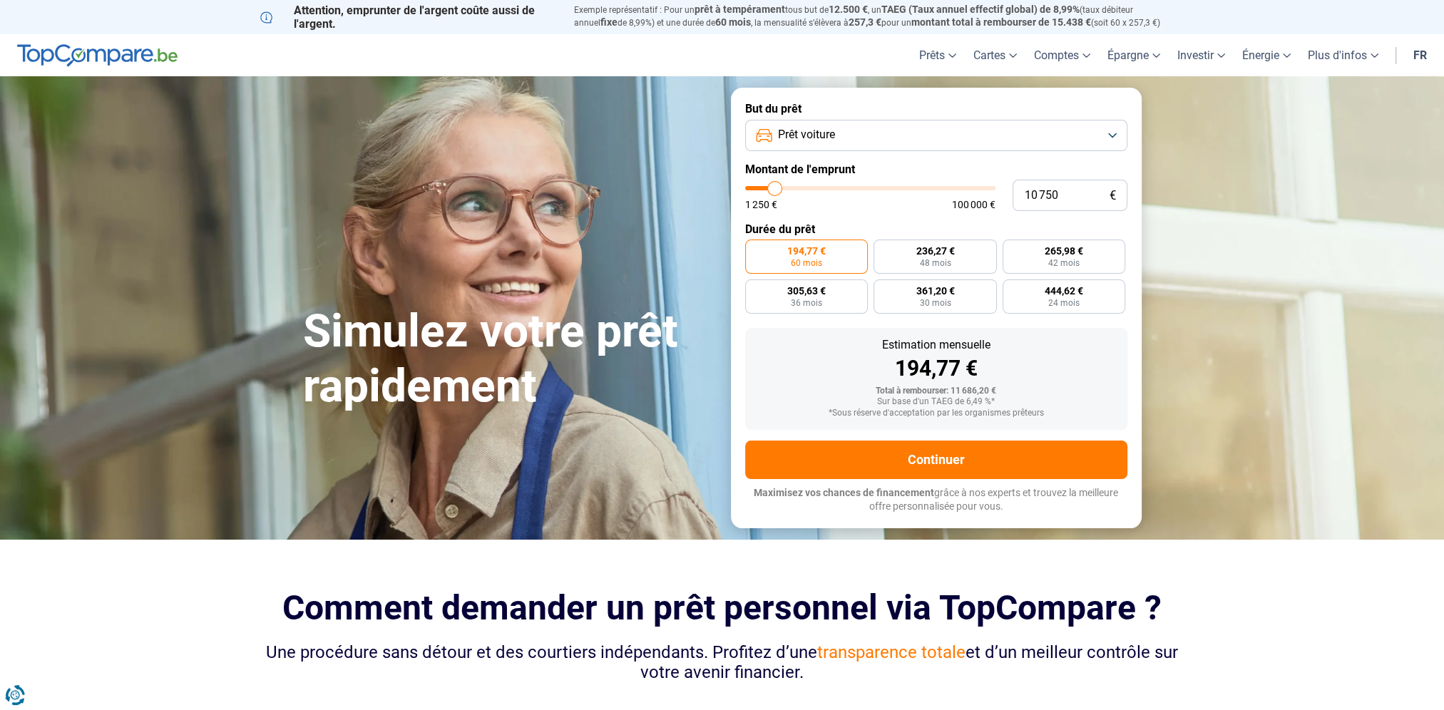
type input "10250"
type input "10 000"
type input "10000"
type input "9 500"
type input "9500"
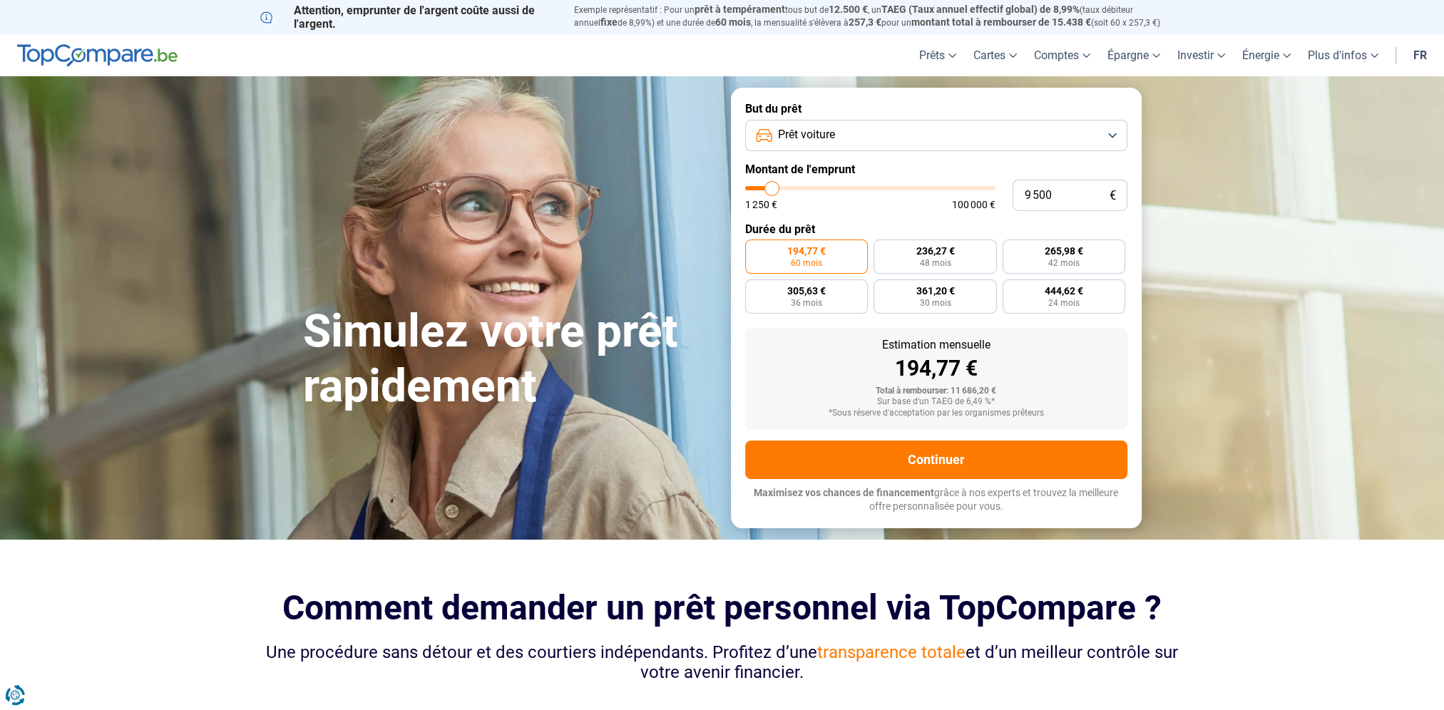
type input "9 250"
type input "9250"
type input "9 000"
type input "9000"
type input "8 750"
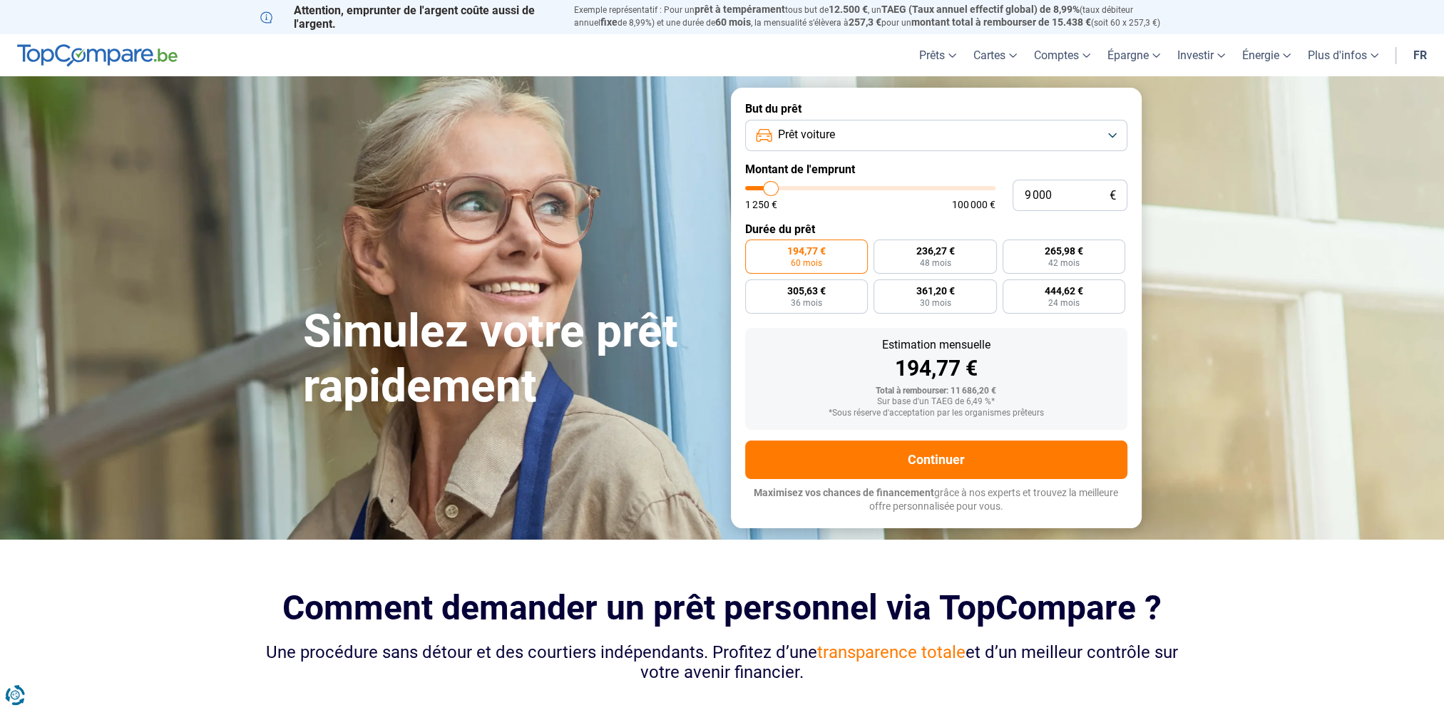
type input "8750"
type input "8 500"
type input "8500"
type input "8 250"
type input "8250"
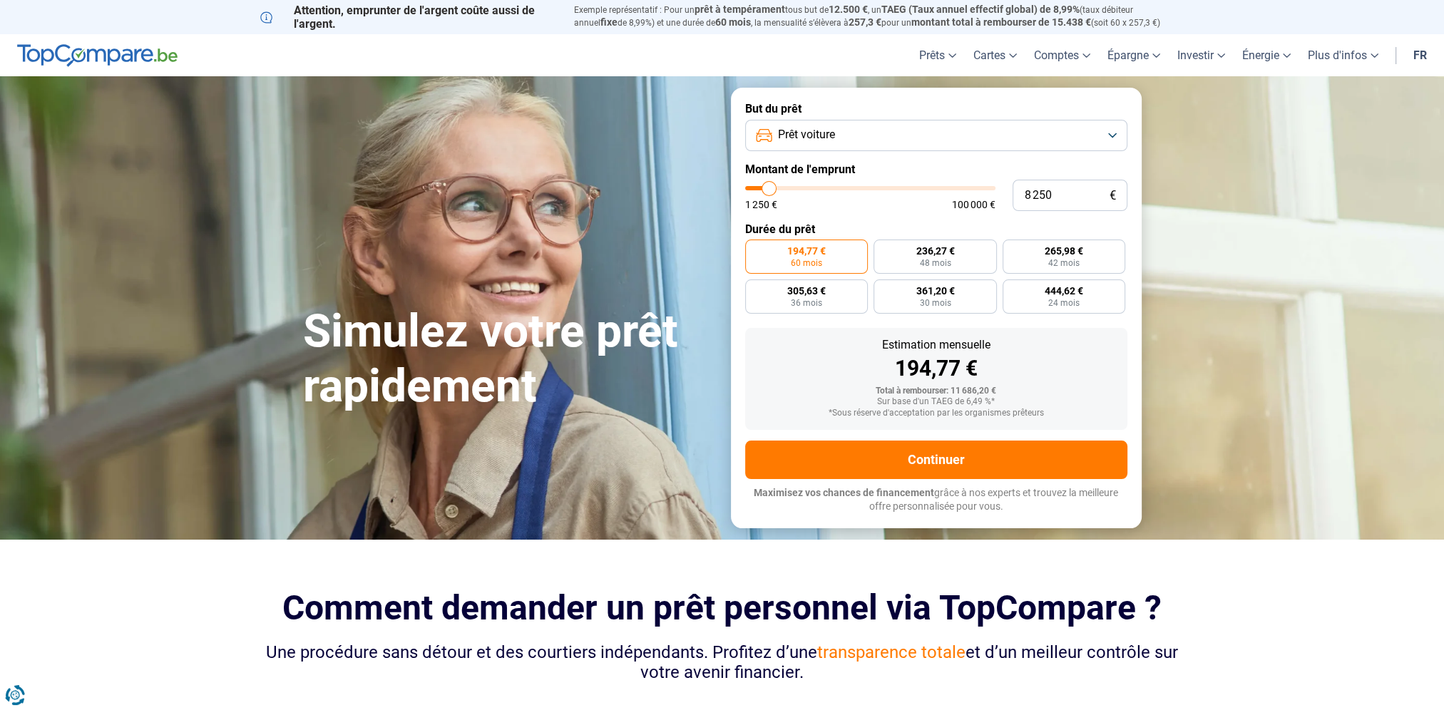
type input "8 000"
type input "8000"
type input "7 750"
type input "7750"
type input "7 500"
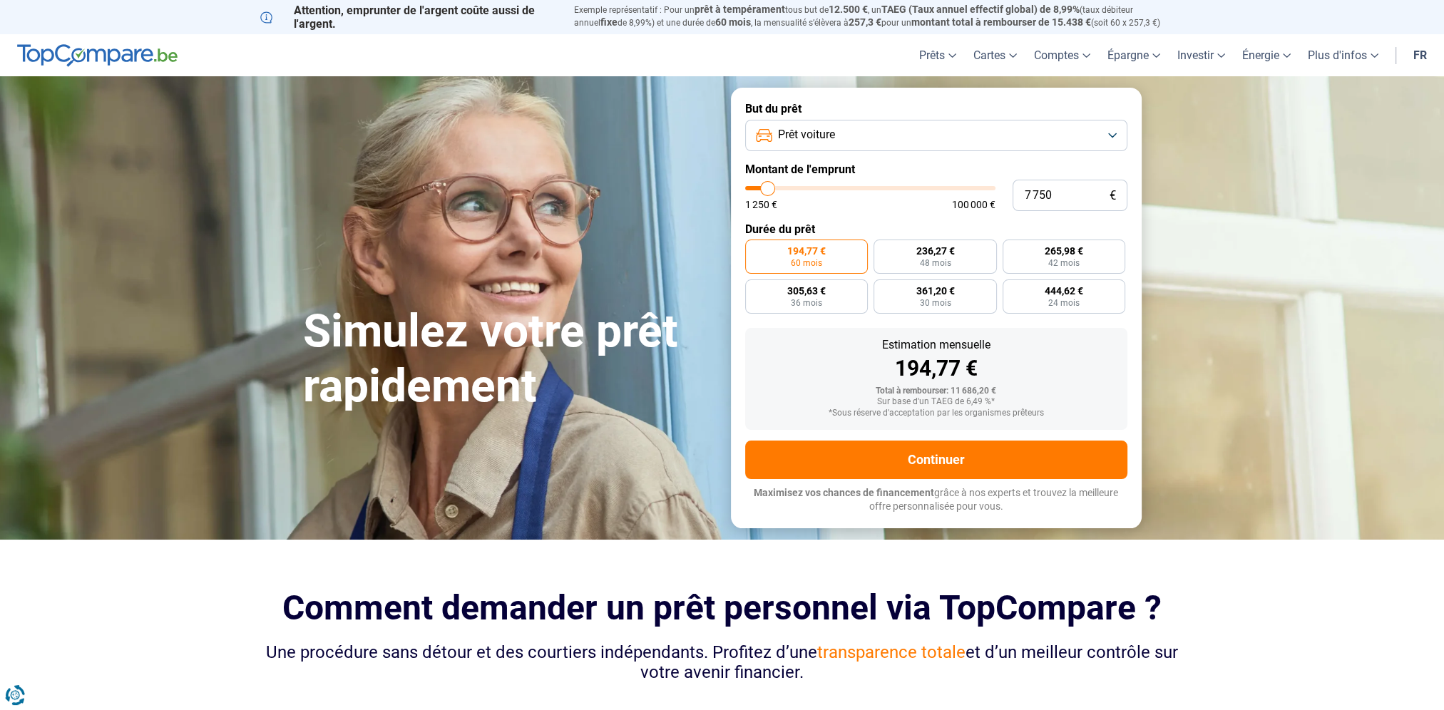
type input "7500"
type input "7 250"
type input "7250"
type input "7 000"
type input "7000"
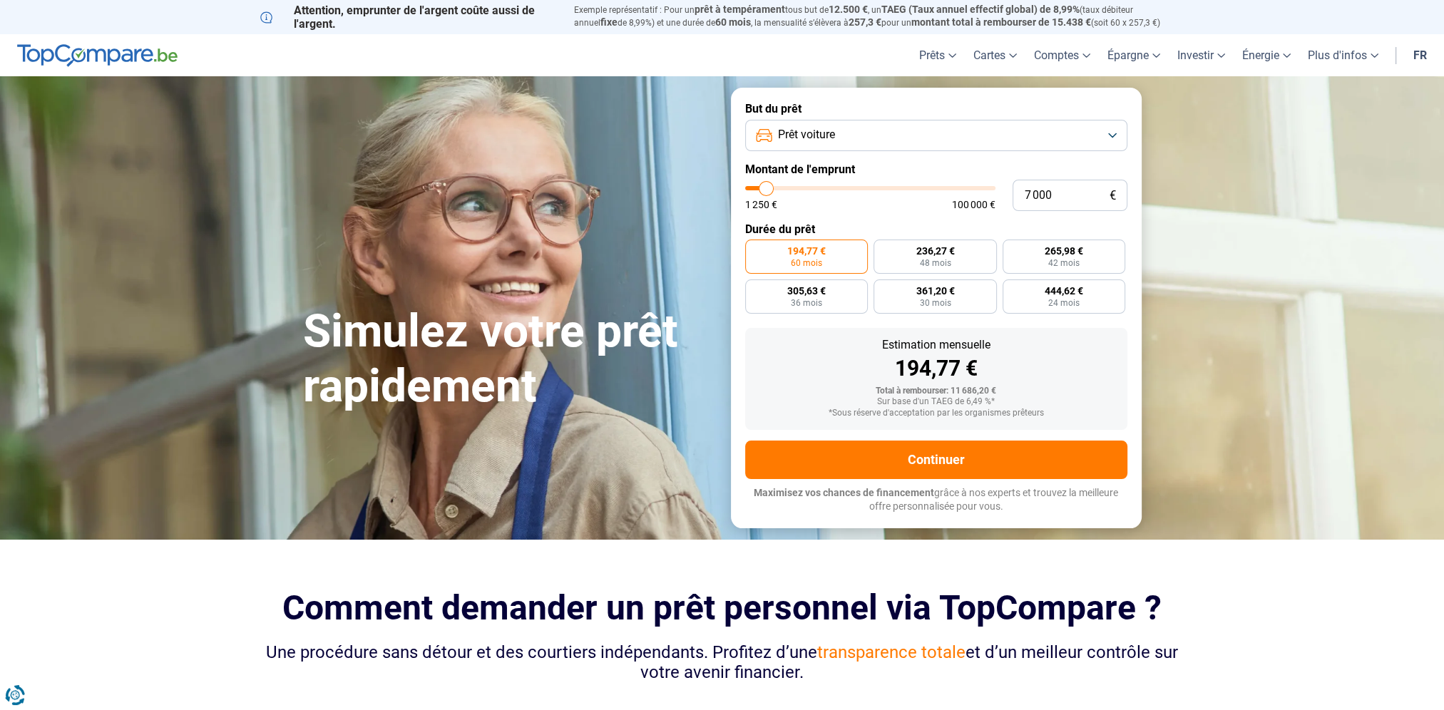
type input "7 500"
type input "7500"
type input "8 000"
type input "8000"
type input "8 250"
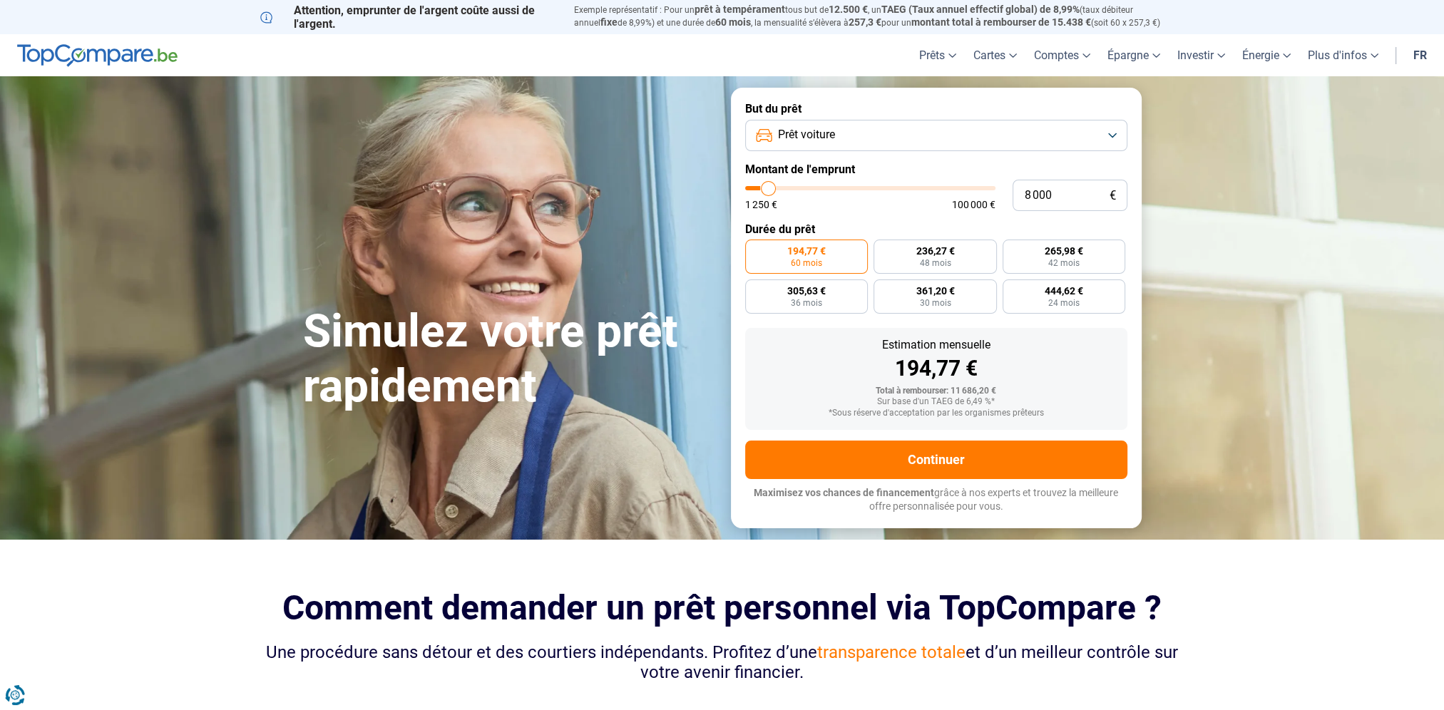
type input "8250"
type input "8 500"
type input "8500"
type input "8 750"
type input "8750"
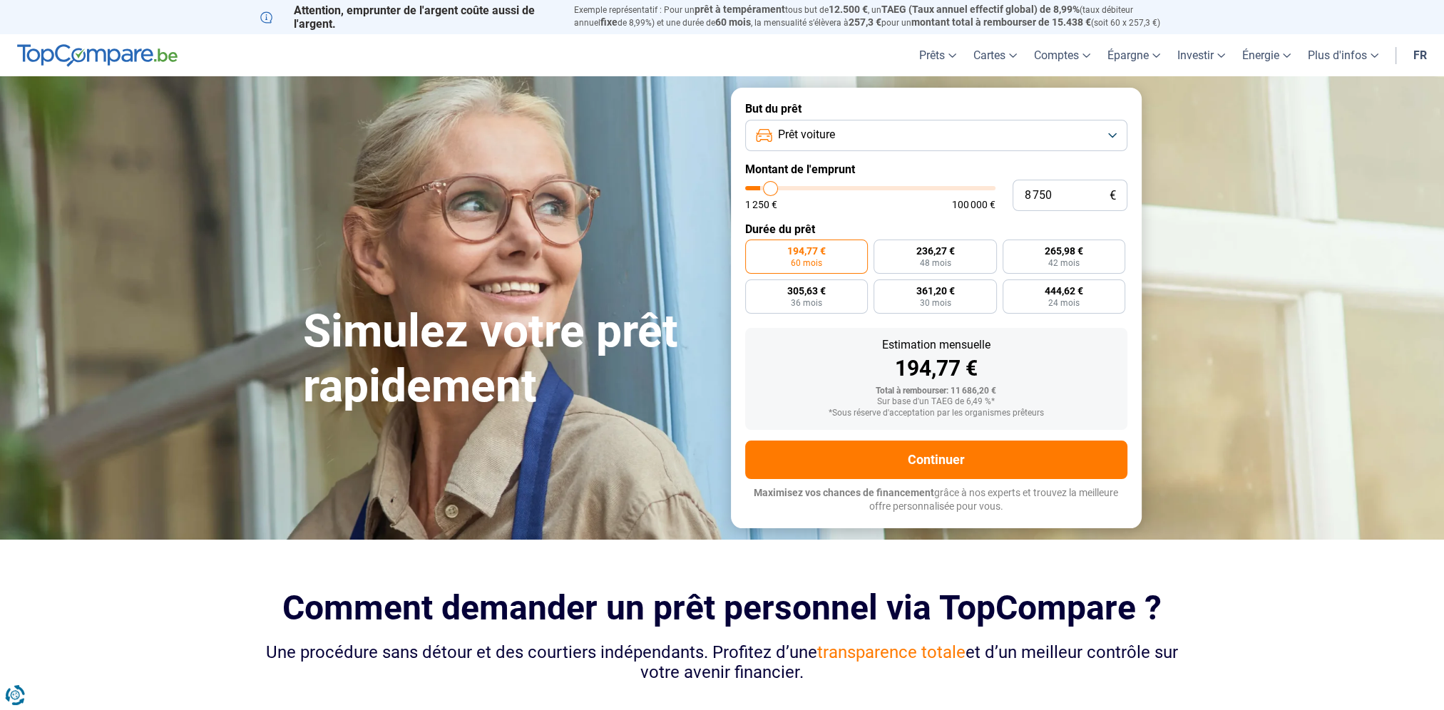
type input "9 000"
type input "9000"
type input "9 250"
type input "9250"
type input "9 500"
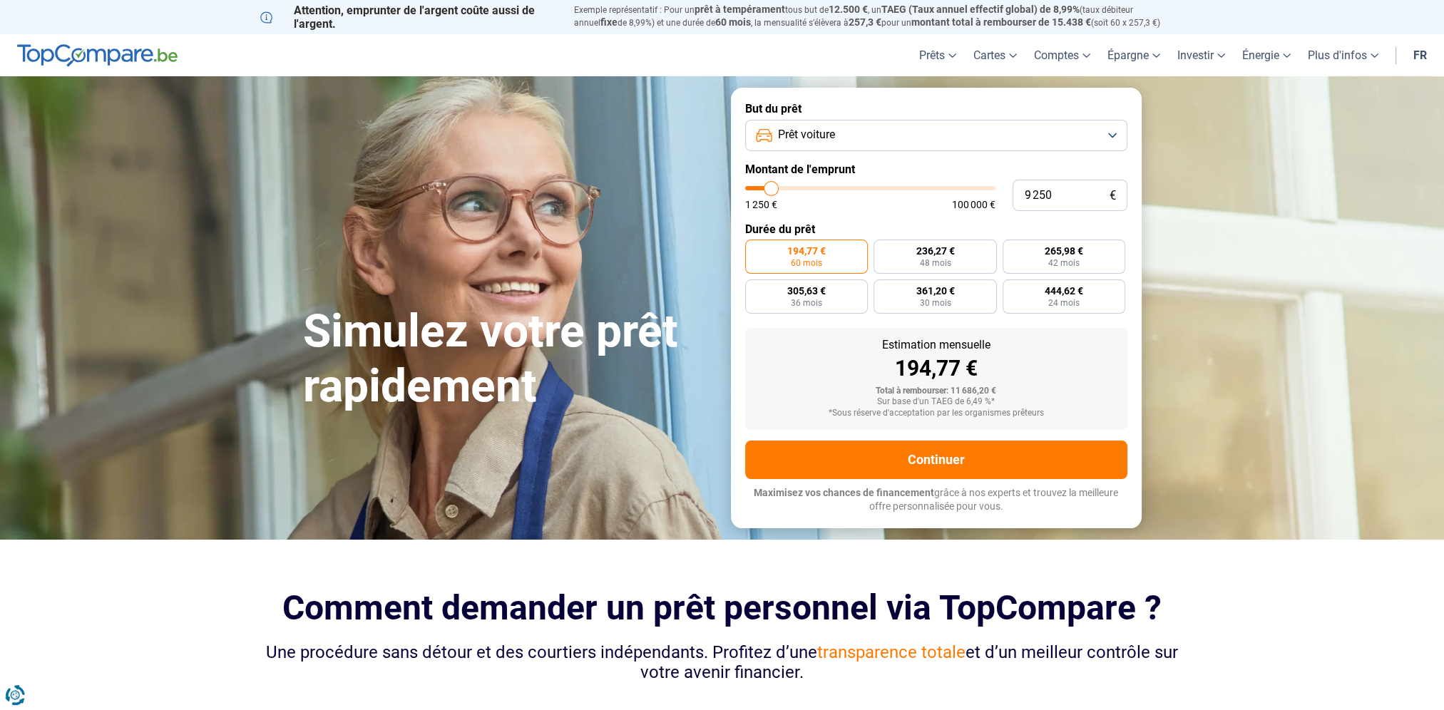
type input "9500"
type input "9 750"
type input "9750"
type input "10 000"
type input "10000"
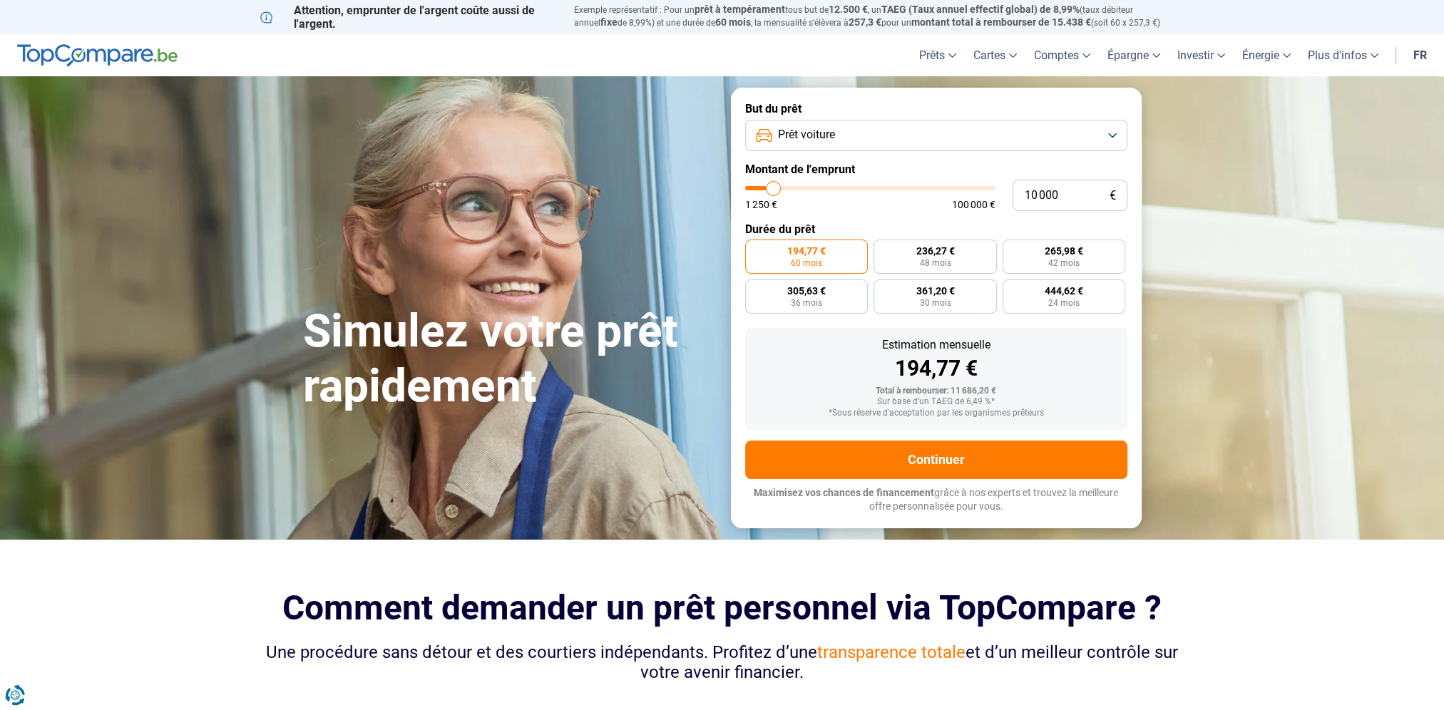
type input "10 500"
type input "10500"
type input "10 750"
type input "10750"
type input "11 000"
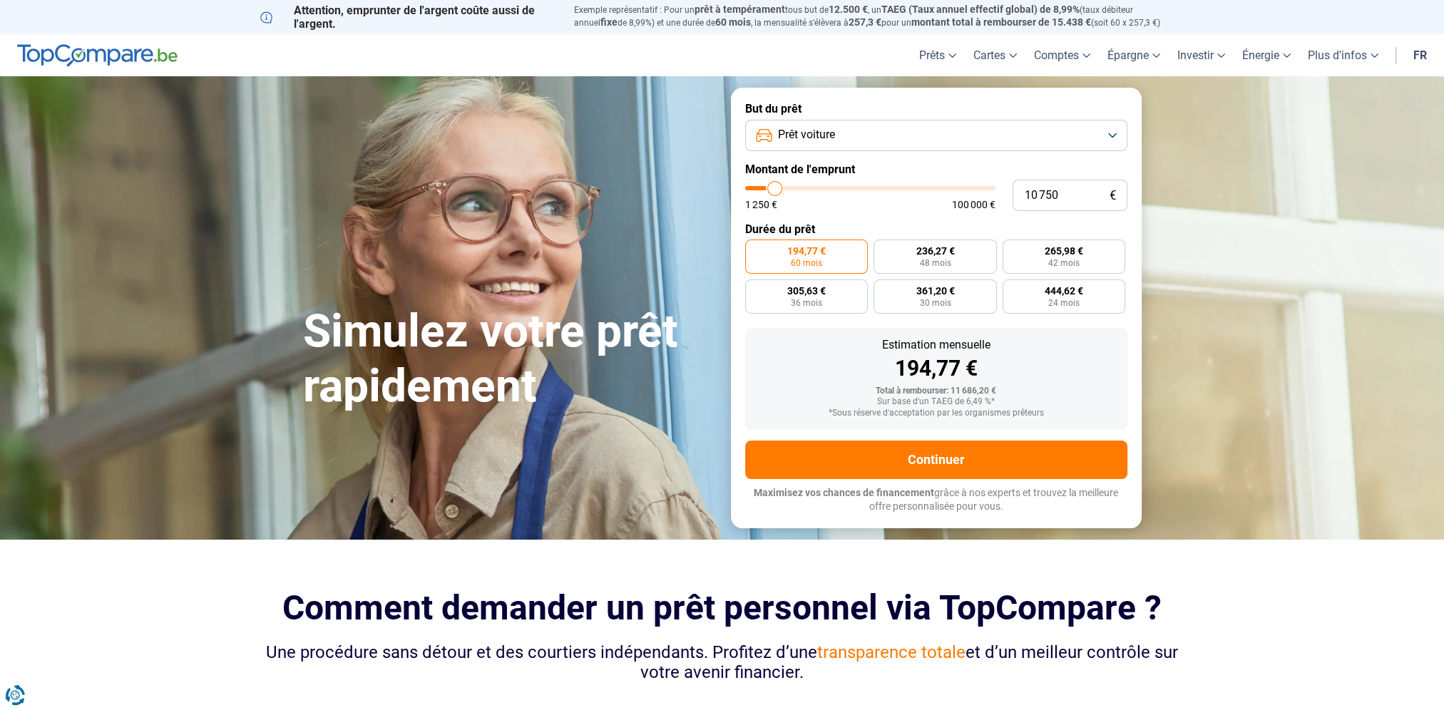
type input "11000"
type input "11 250"
type input "11250"
type input "11 000"
type input "11000"
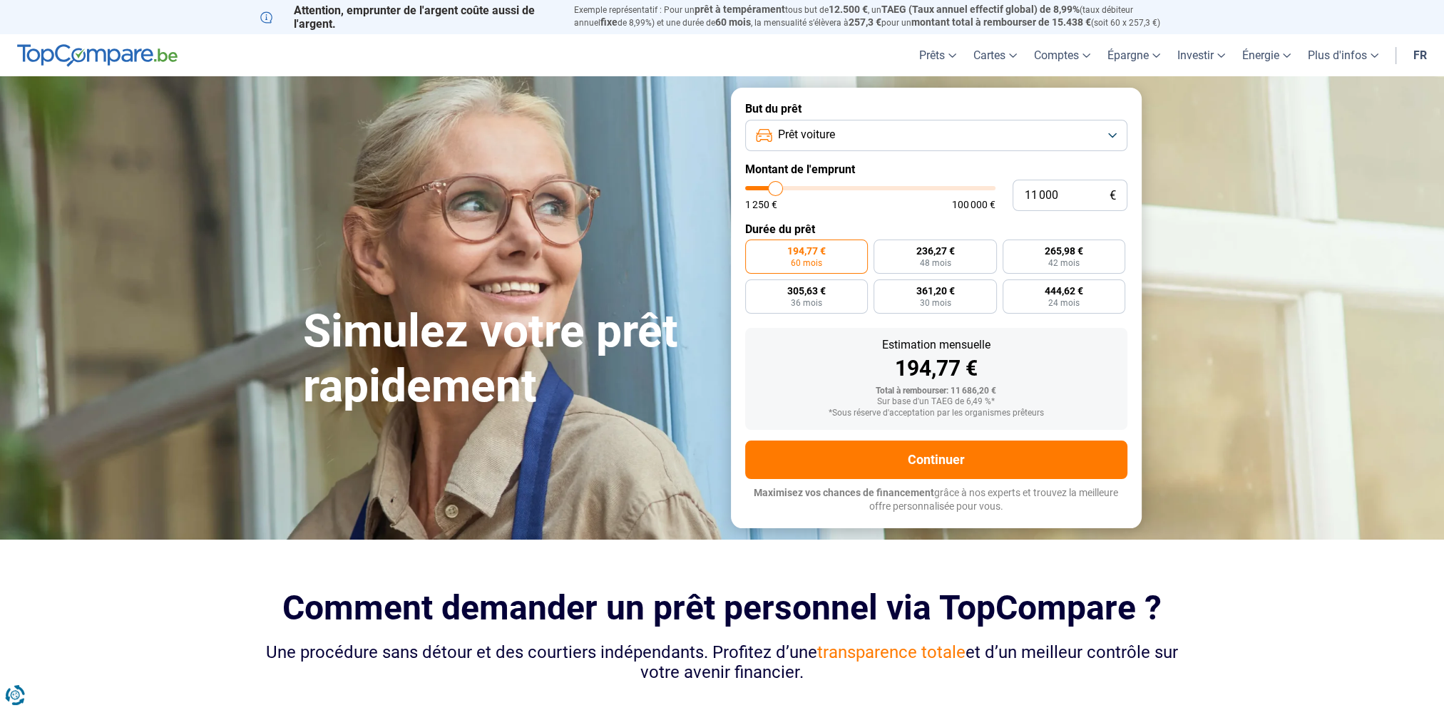
type input "10 750"
type input "10750"
type input "10 500"
type input "10500"
type input "10 250"
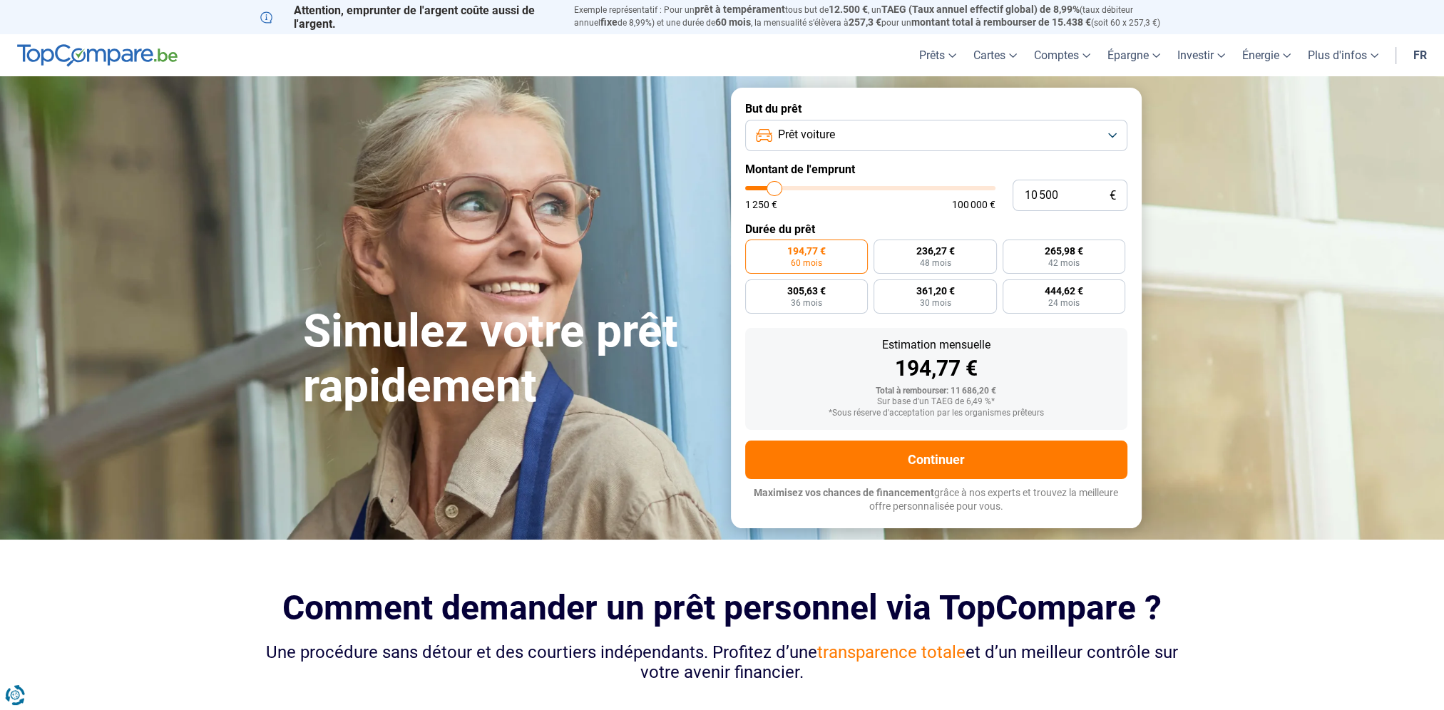
type input "10250"
type input "10 000"
type input "10000"
type input "9 750"
type input "9750"
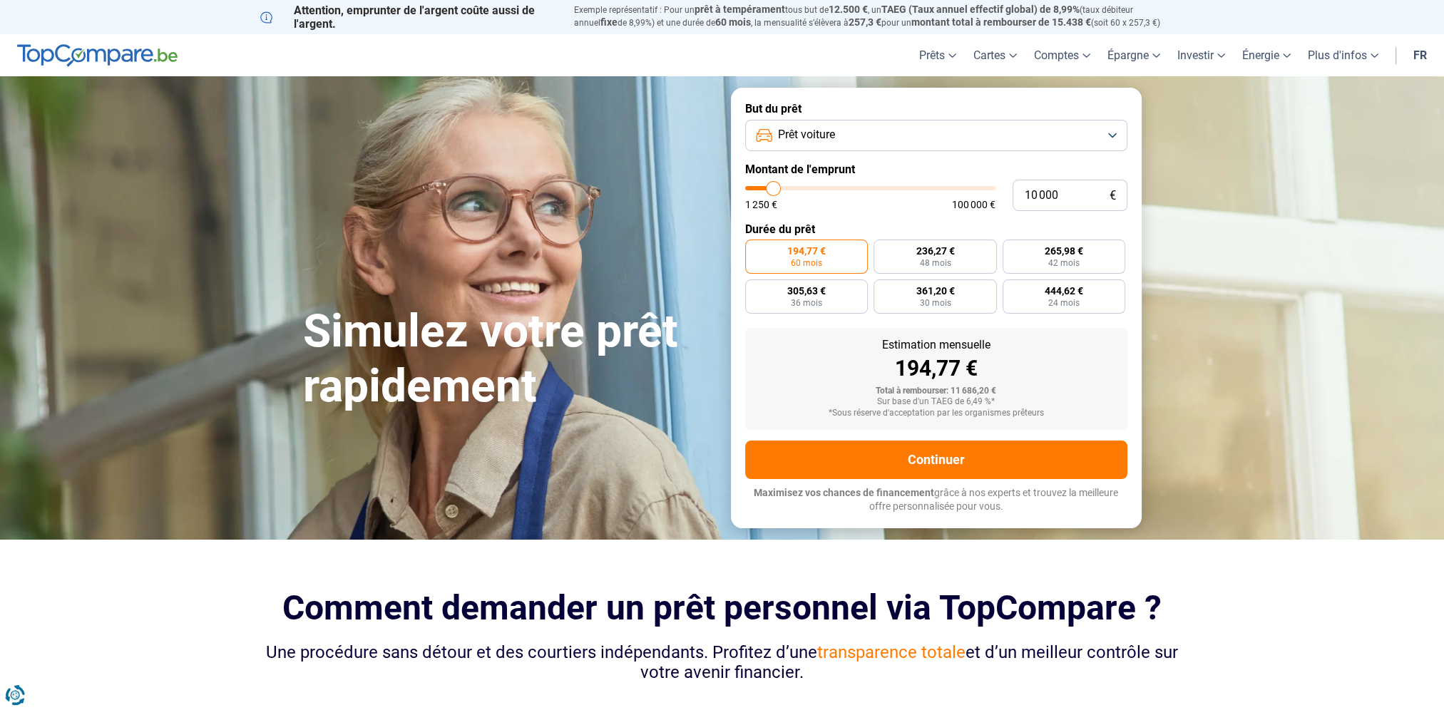
click at [773, 190] on input "range" at bounding box center [870, 188] width 250 height 4
